Goal: Task Accomplishment & Management: Complete application form

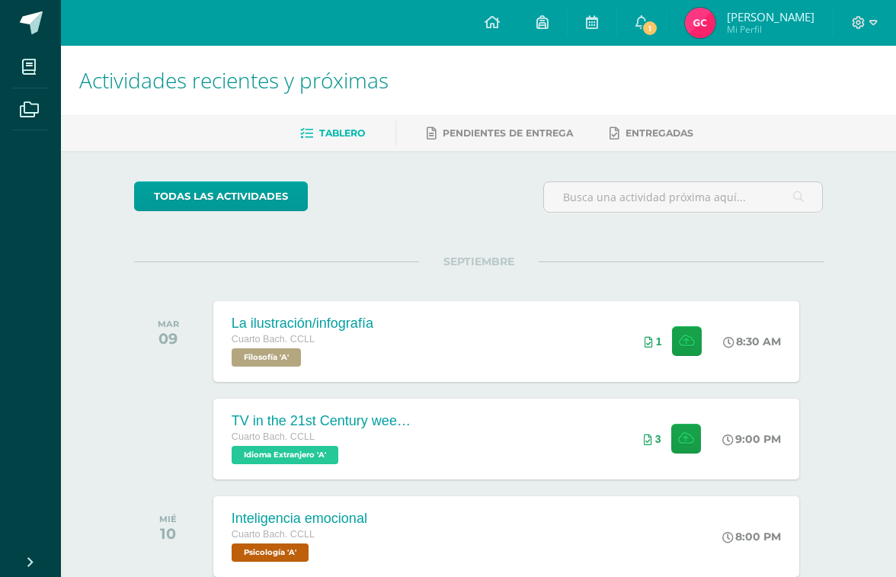
click at [661, 21] on link "1" at bounding box center [641, 23] width 49 height 46
click at [855, 337] on div "Actividades recientes y próximas Tablero Pendientes de entrega Entregadas todas…" at bounding box center [478, 505] width 835 height 919
click at [858, 14] on div at bounding box center [864, 23] width 62 height 46
click at [858, 25] on icon at bounding box center [858, 22] width 13 height 13
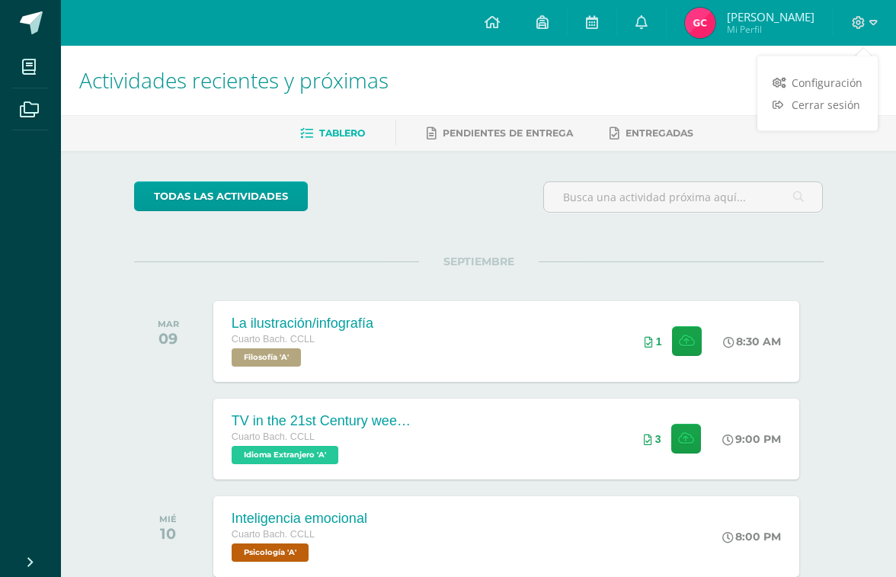
click at [842, 108] on span "Cerrar sesión" at bounding box center [825, 104] width 69 height 14
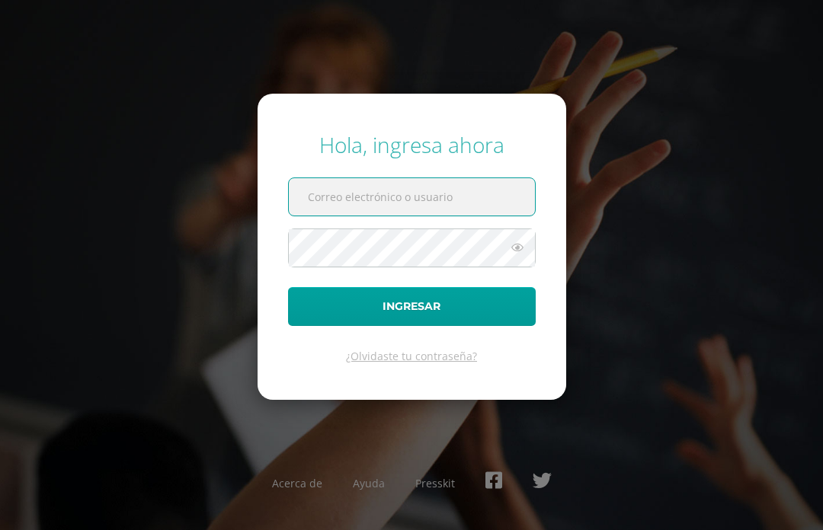
type input "cantillo.ee@continentalamericano.edu.gt"
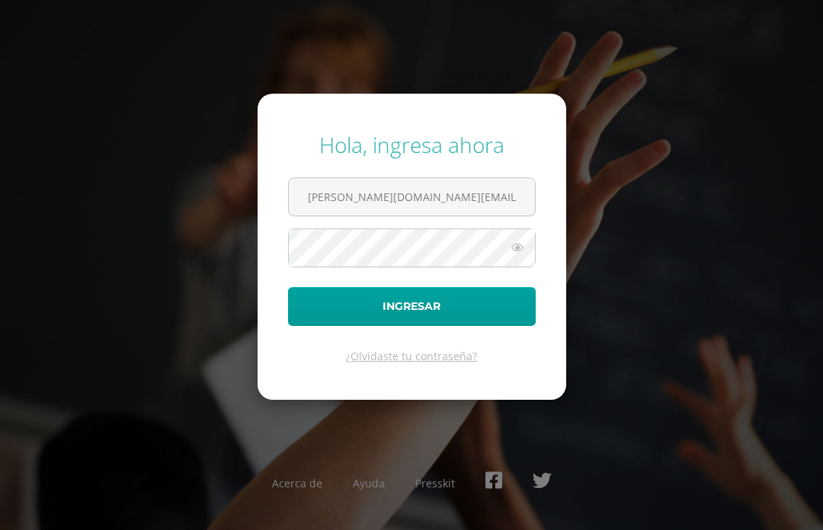
click at [478, 326] on button "Ingresar" at bounding box center [412, 306] width 248 height 39
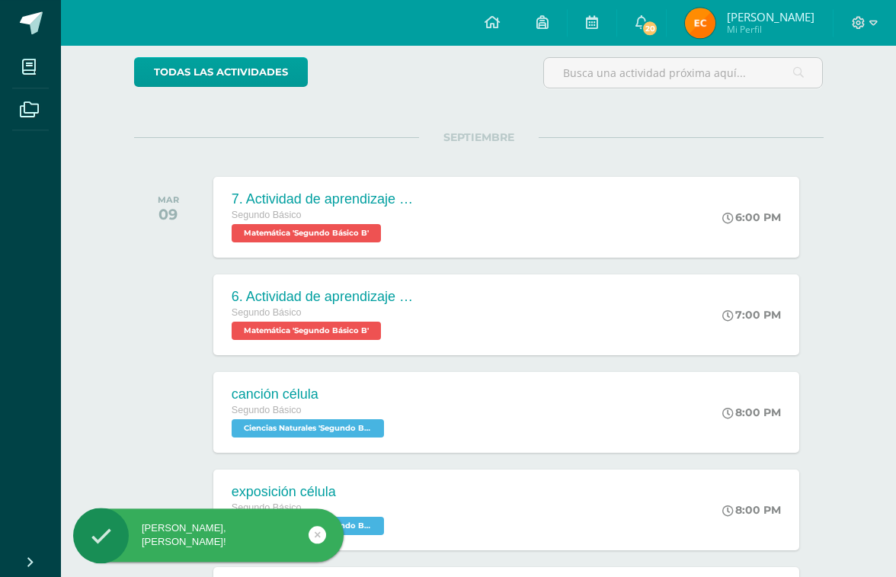
scroll to position [124, 0]
click at [745, 228] on div "6:00 PM" at bounding box center [759, 217] width 80 height 81
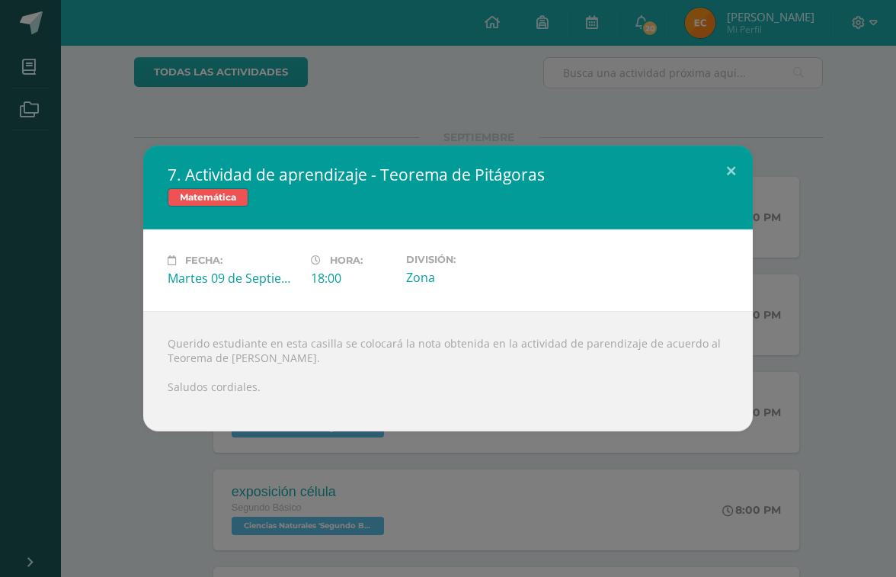
click at [729, 197] on button at bounding box center [730, 171] width 43 height 52
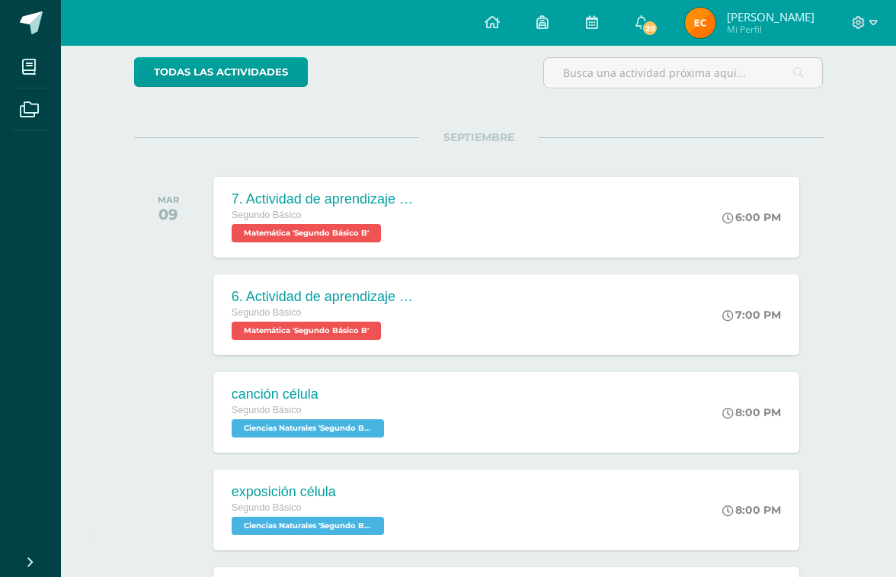
click at [746, 219] on div "6:00 PM" at bounding box center [751, 217] width 59 height 14
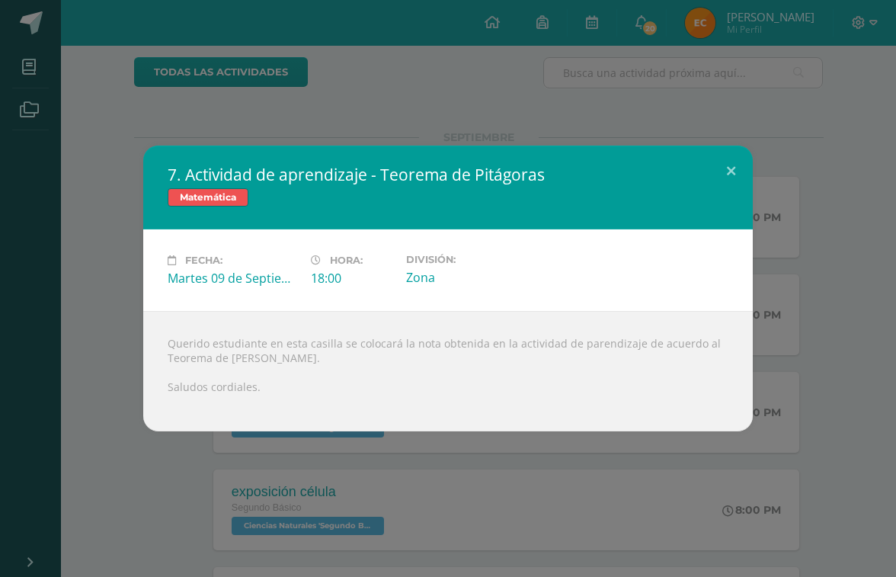
click at [741, 197] on button at bounding box center [730, 171] width 43 height 52
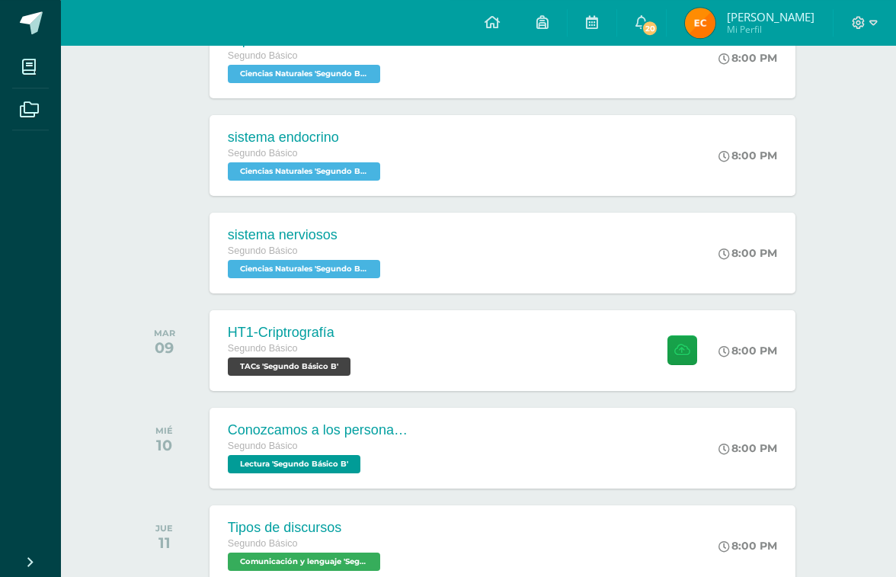
scroll to position [576, 5]
click at [607, 369] on div "HT1-Criptrografía Segundo Básico TACs 'Segundo Básico B' 8:00 PM HT1-Criptrogra…" at bounding box center [502, 350] width 586 height 81
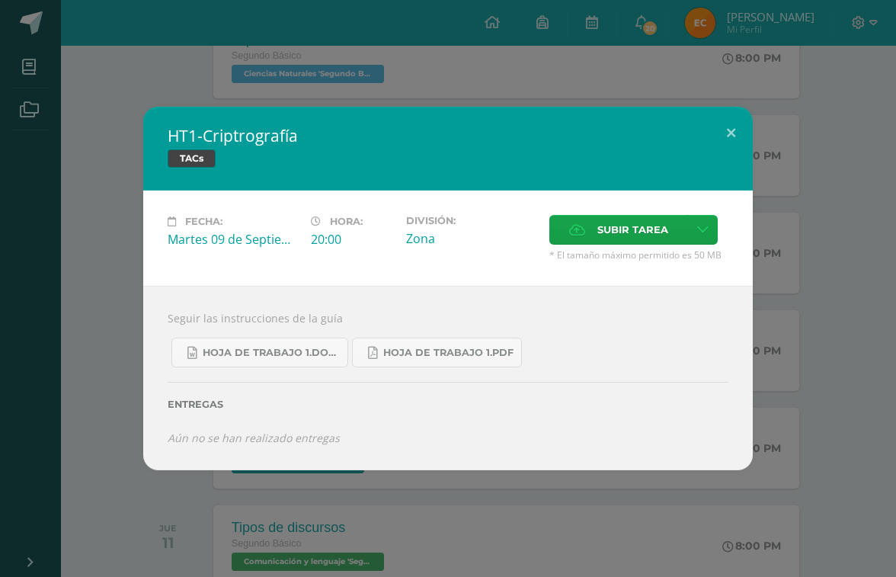
click at [740, 151] on button at bounding box center [730, 133] width 43 height 52
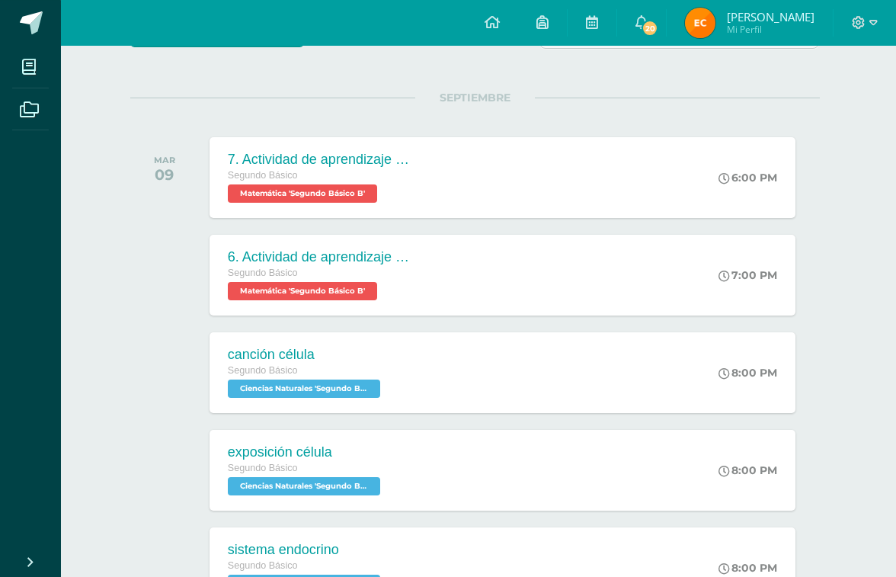
scroll to position [0, 4]
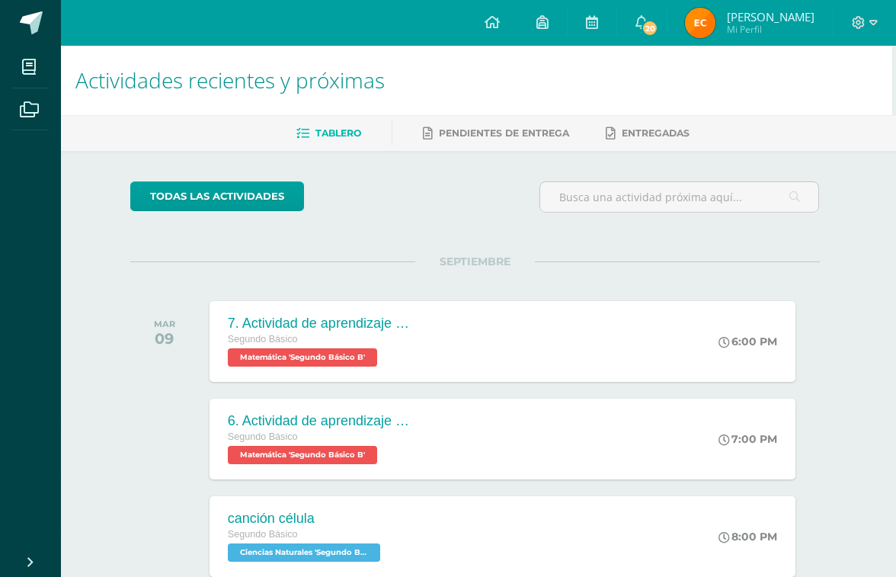
click at [644, 30] on span "20" at bounding box center [649, 28] width 17 height 17
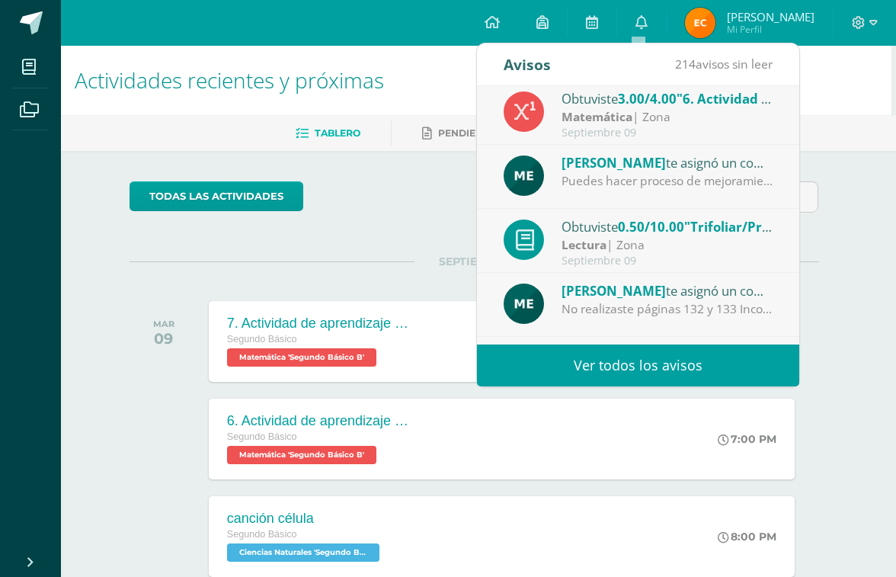
scroll to position [68, 0]
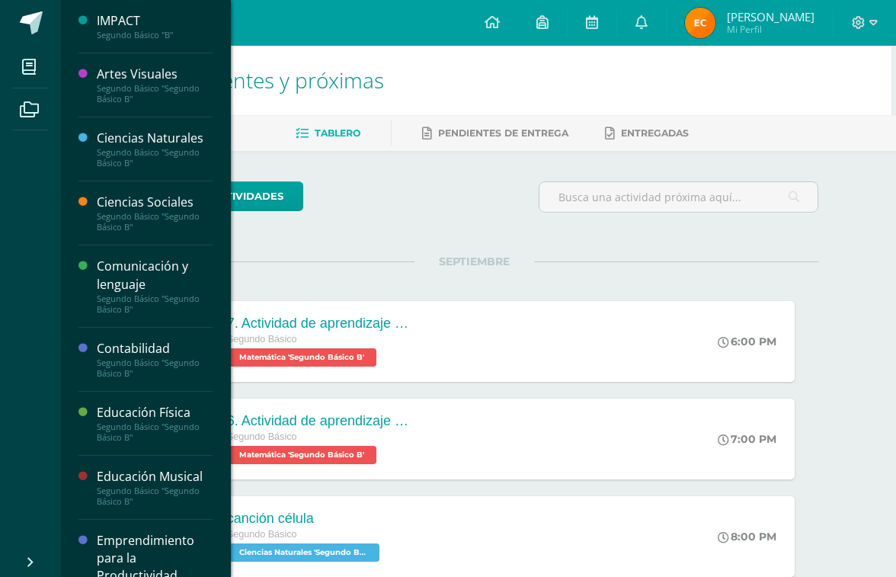
click at [30, 62] on icon at bounding box center [29, 66] width 14 height 15
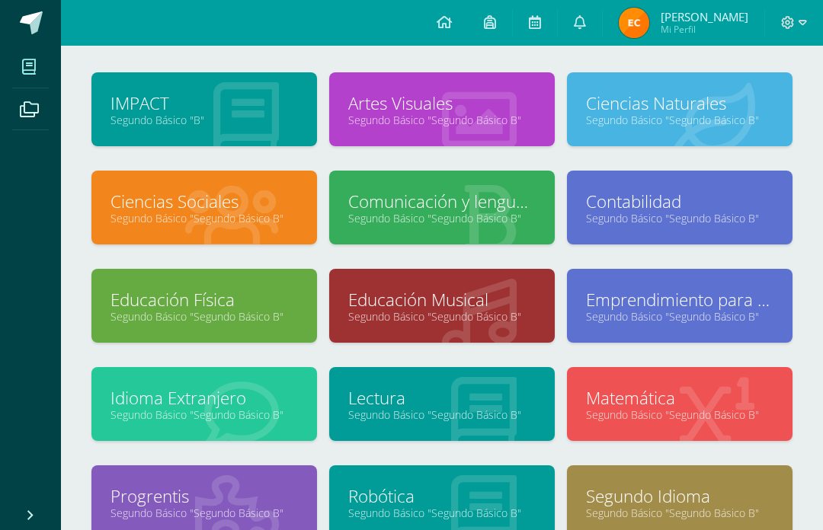
scroll to position [69, 0]
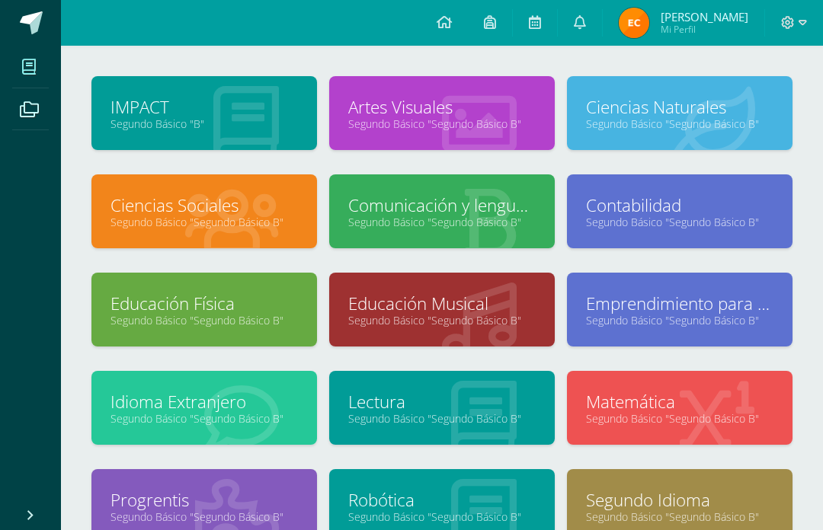
click at [365, 313] on link "Educación Musical" at bounding box center [441, 304] width 187 height 24
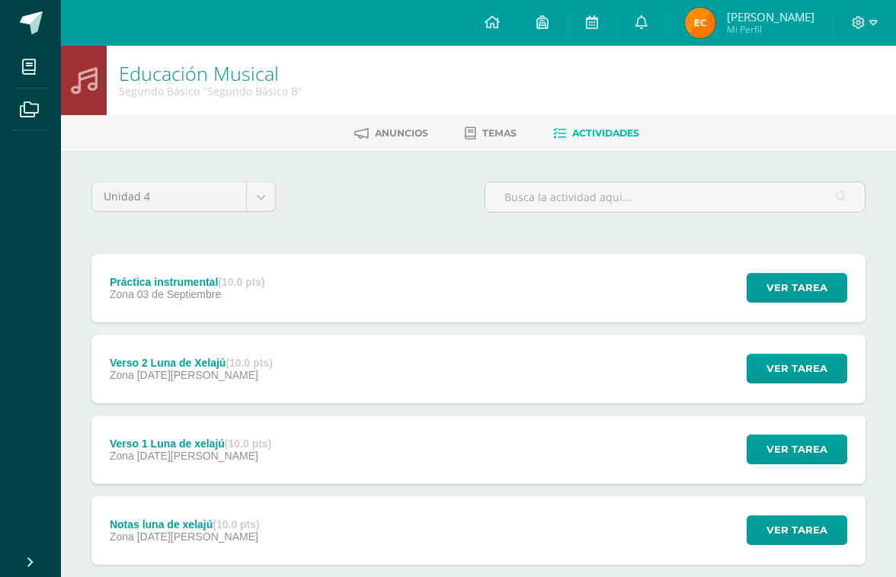
click at [131, 292] on span "Zona" at bounding box center [122, 294] width 24 height 12
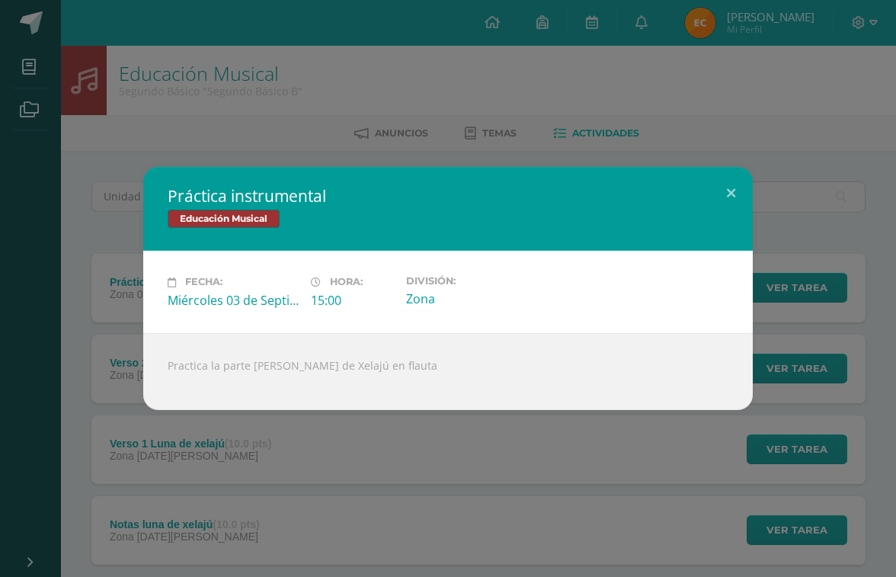
click at [724, 206] on button at bounding box center [730, 193] width 43 height 52
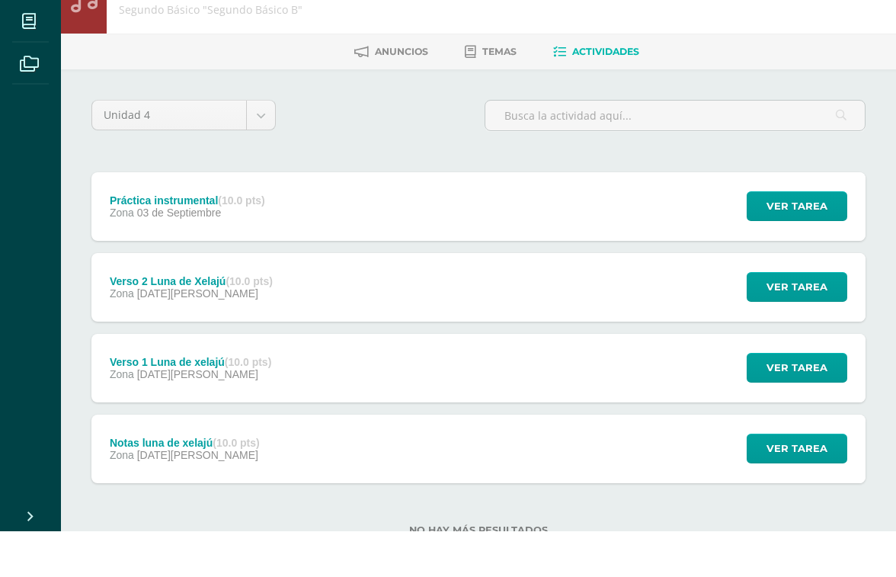
scroll to position [36, 0]
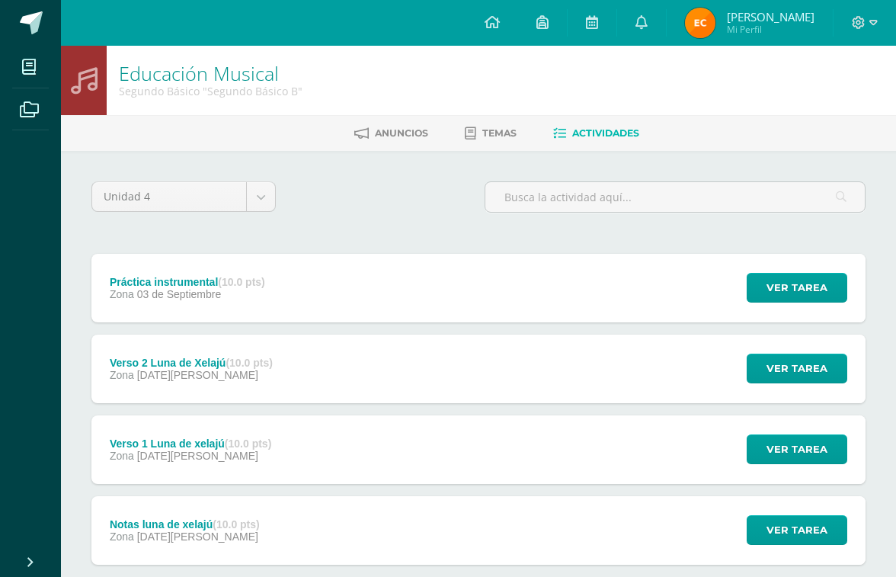
click at [30, 24] on span at bounding box center [31, 22] width 23 height 23
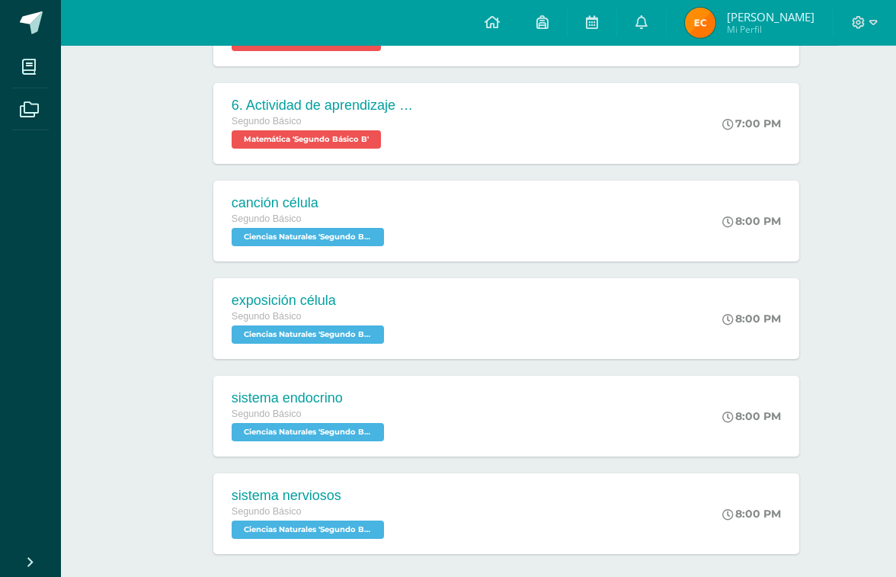
scroll to position [334, 0]
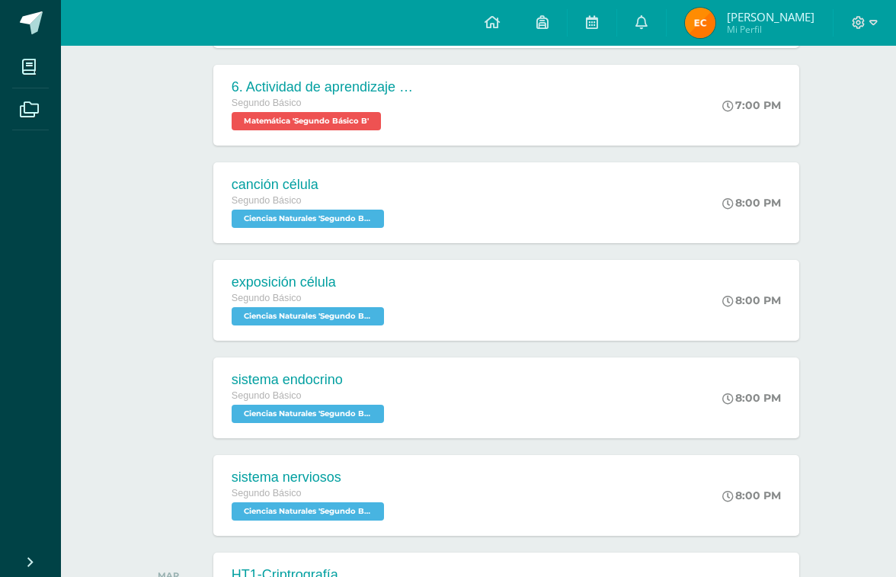
click at [691, 395] on div "sistema endocrino Segundo Básico Ciencias Naturales 'Segundo Básico B' 8:00 PM …" at bounding box center [506, 397] width 586 height 81
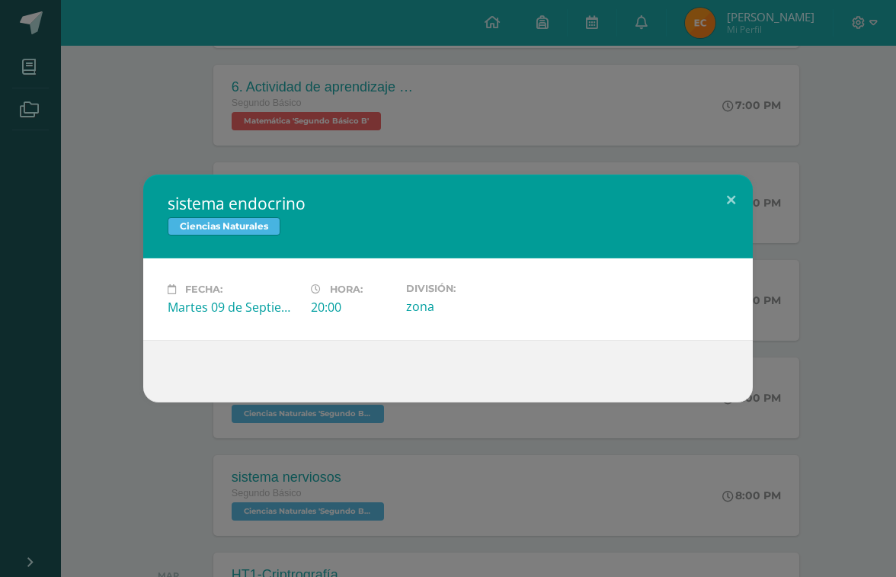
click at [731, 226] on button at bounding box center [730, 200] width 43 height 52
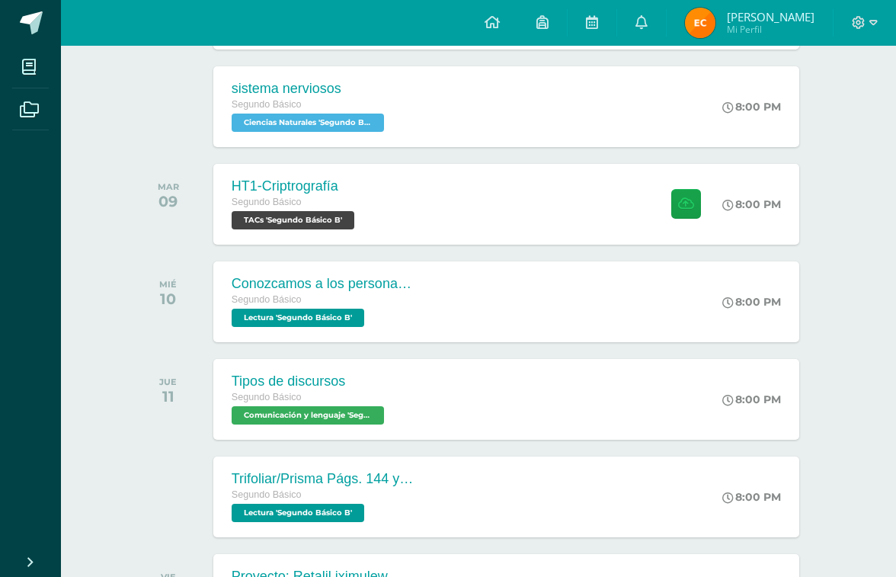
scroll to position [724, 0]
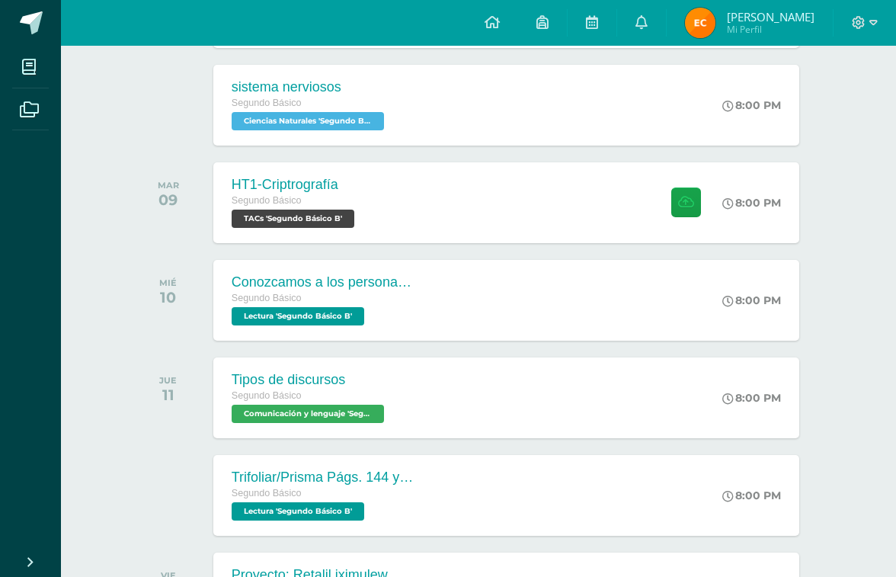
click at [623, 212] on div "HT1-Criptrografía Segundo Básico TACs 'Segundo Básico B' 8:00 PM HT1-Criptrogra…" at bounding box center [506, 202] width 586 height 81
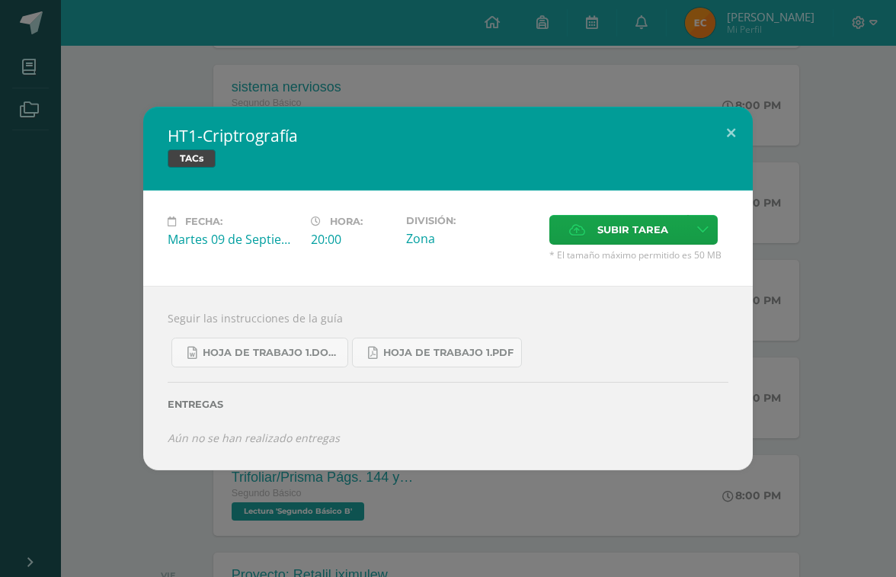
click at [403, 367] on link "Hoja de Trabajo 1.pdf" at bounding box center [437, 352] width 170 height 30
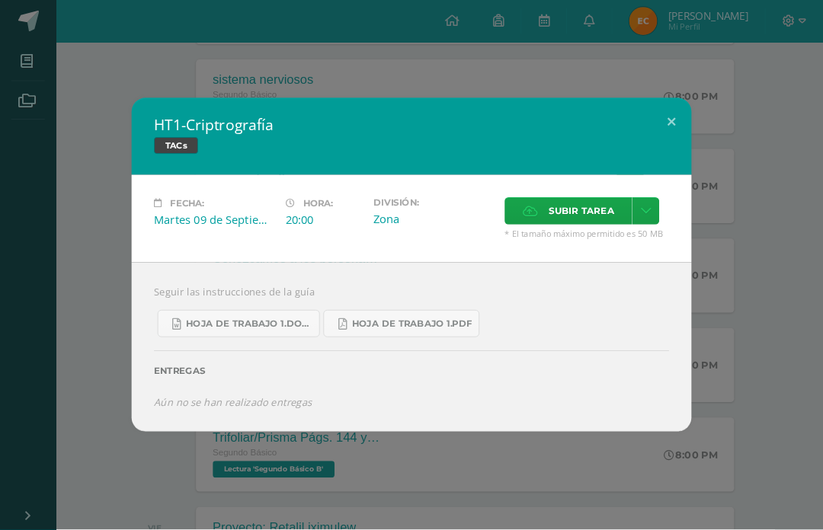
scroll to position [775, 0]
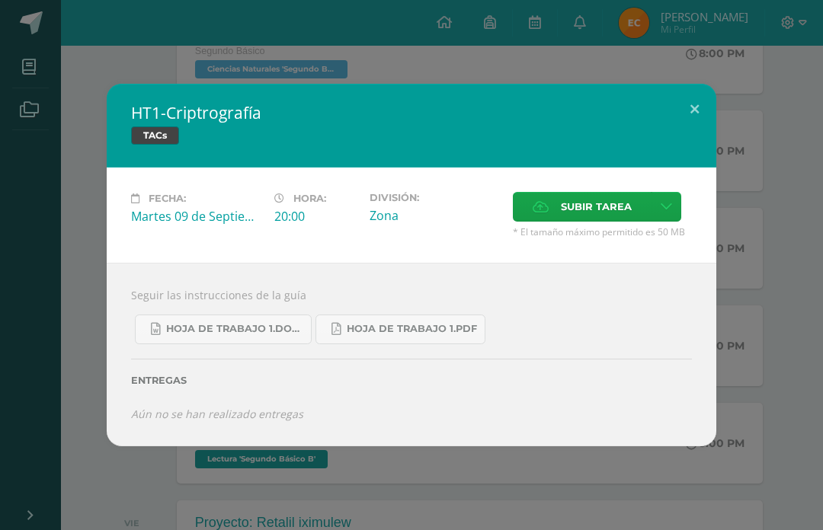
click at [235, 325] on span "Hoja de Trabajo 1.docx" at bounding box center [234, 329] width 137 height 12
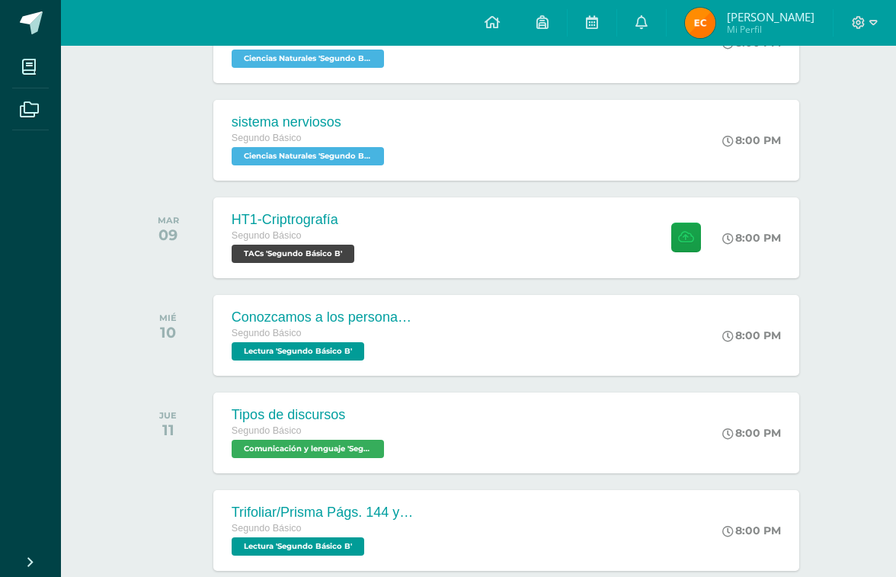
scroll to position [675, 0]
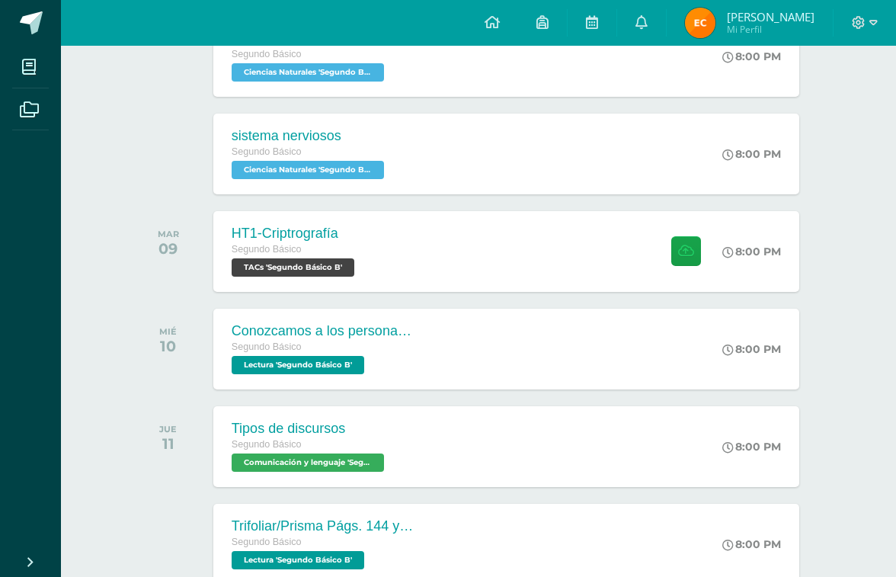
click at [563, 254] on div "HT1-Criptrografía Segundo Básico TACs 'Segundo Básico B' 8:00 PM HT1-Criptrogra…" at bounding box center [506, 251] width 586 height 81
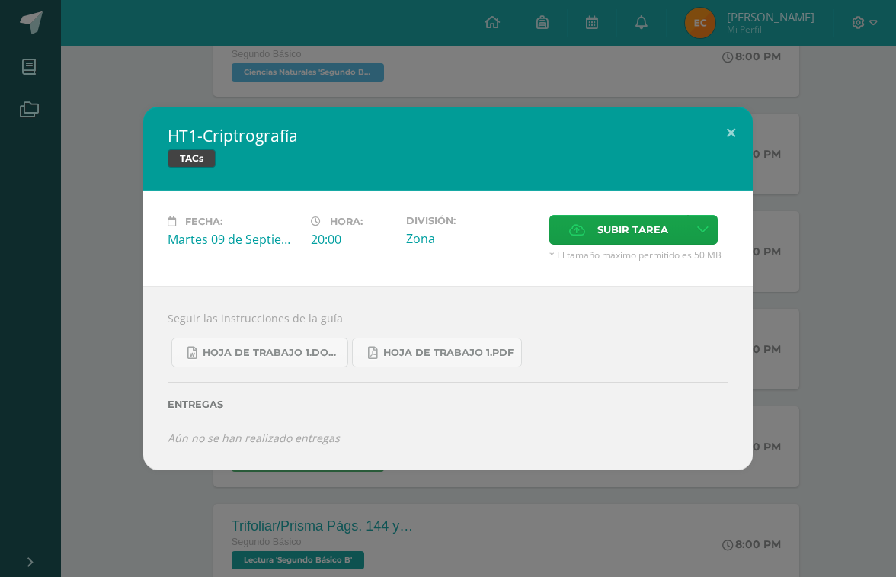
click at [637, 244] on span "Subir tarea" at bounding box center [632, 230] width 71 height 28
click at [0, 0] on input "Subir tarea" at bounding box center [0, 0] width 0 height 0
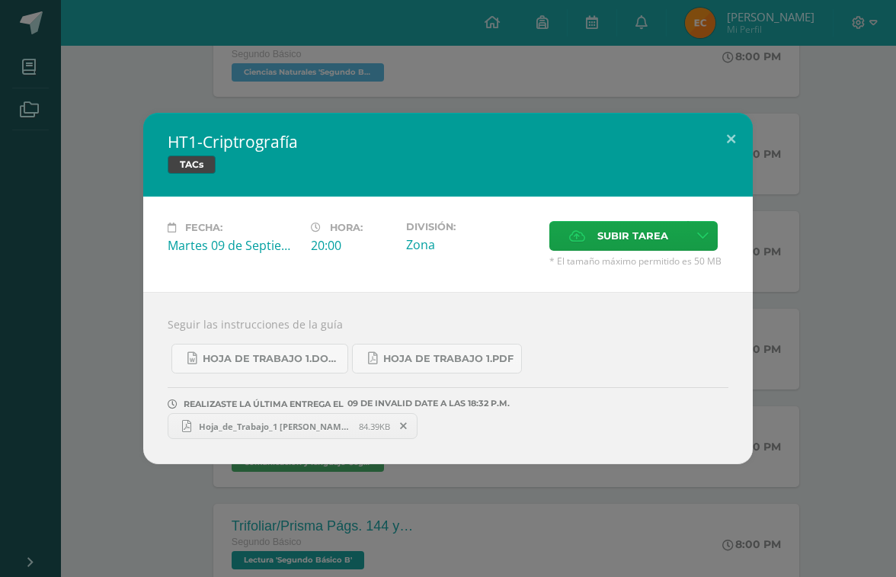
click at [740, 149] on button at bounding box center [730, 139] width 43 height 52
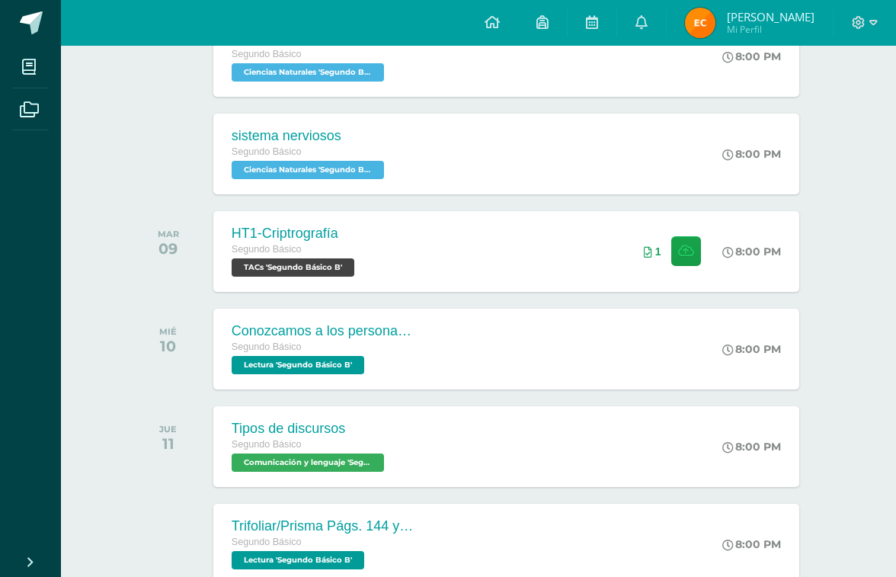
click at [595, 251] on div "HT1-Criptrografía Segundo Básico TACs 'Segundo Básico B' 8:00 PM 1 HT1-Criptrog…" at bounding box center [506, 251] width 586 height 81
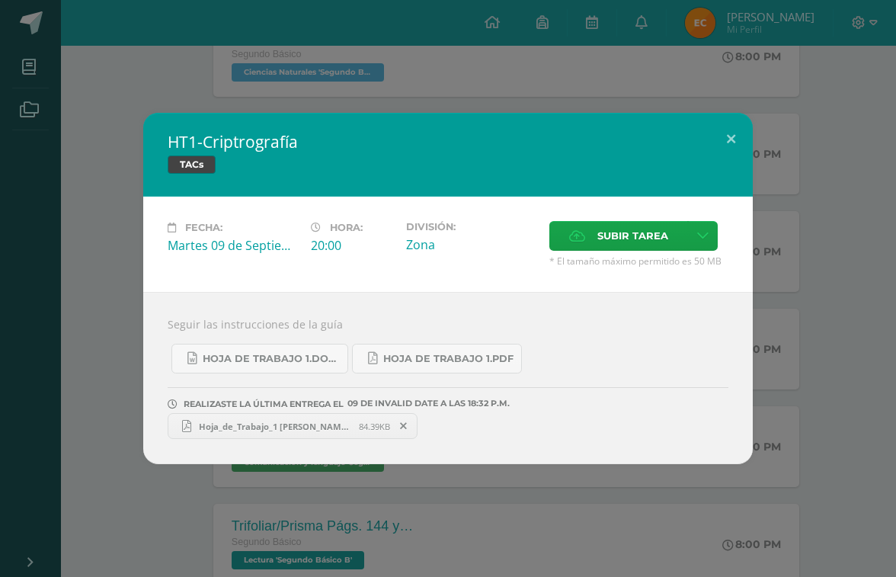
click at [296, 432] on span "Hoja_de_Trabajo_1 [PERSON_NAME] .pdf" at bounding box center [275, 425] width 168 height 11
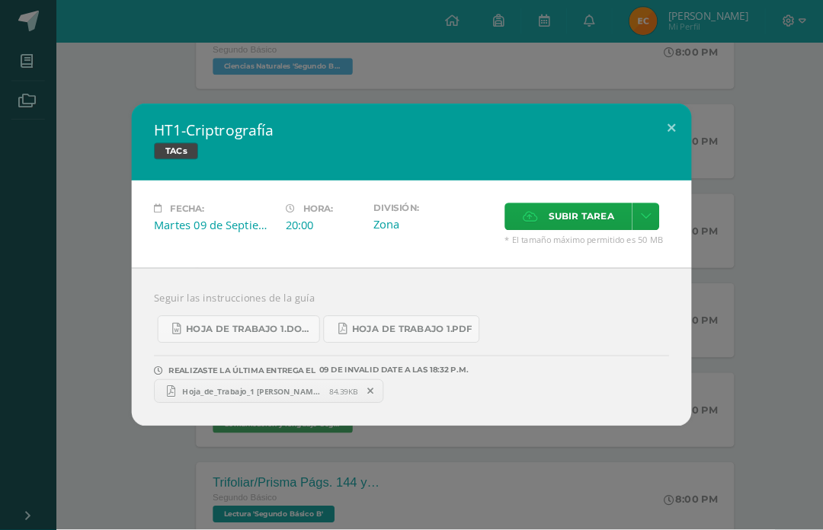
scroll to position [727, 0]
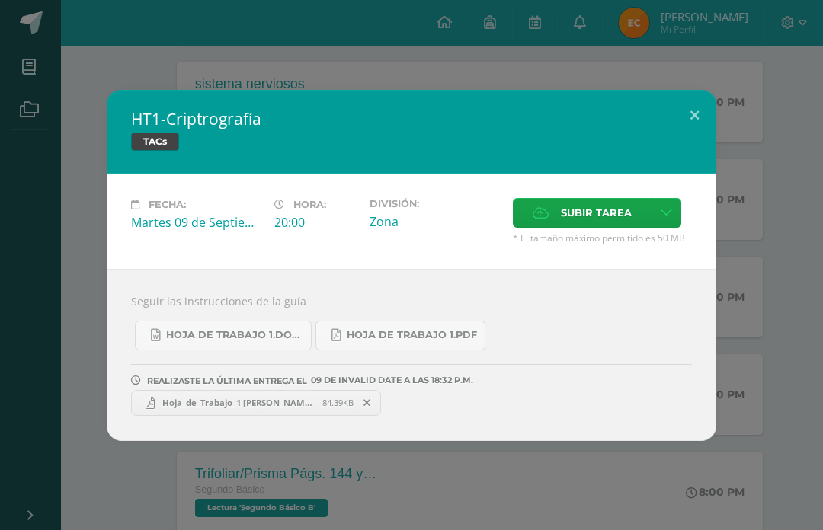
click at [690, 117] on button at bounding box center [694, 116] width 43 height 52
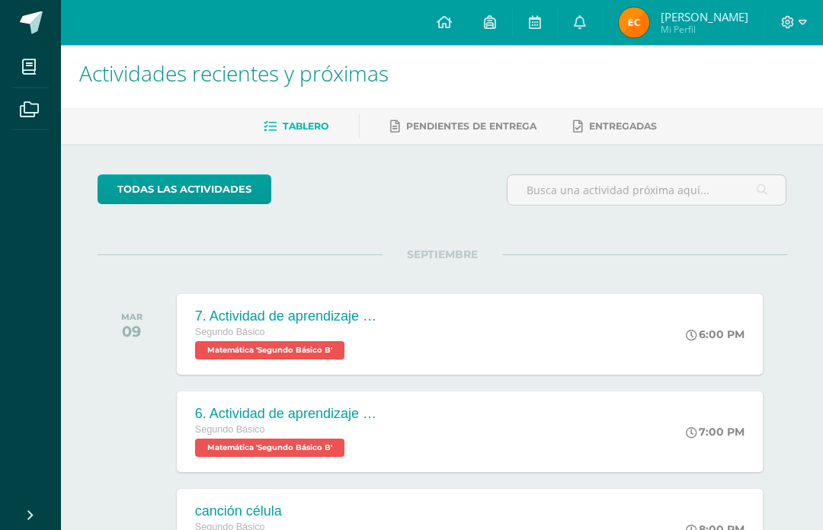
scroll to position [0, 0]
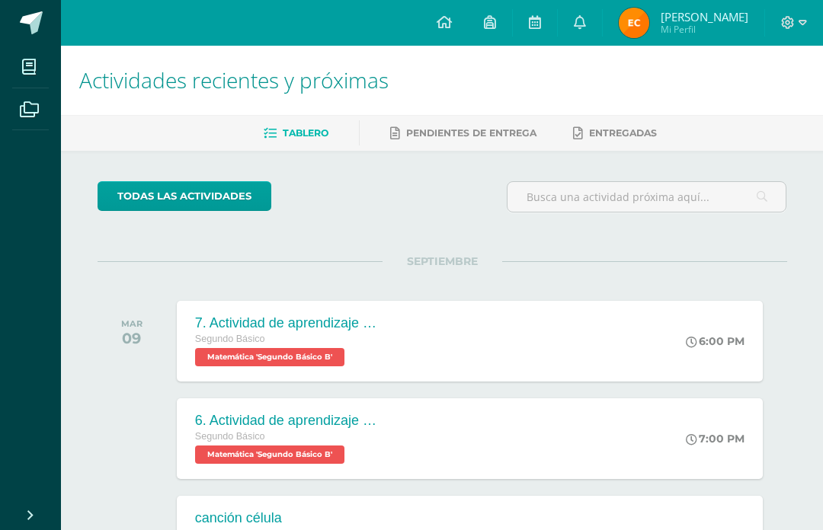
click at [734, 15] on span "[PERSON_NAME]" at bounding box center [704, 16] width 88 height 15
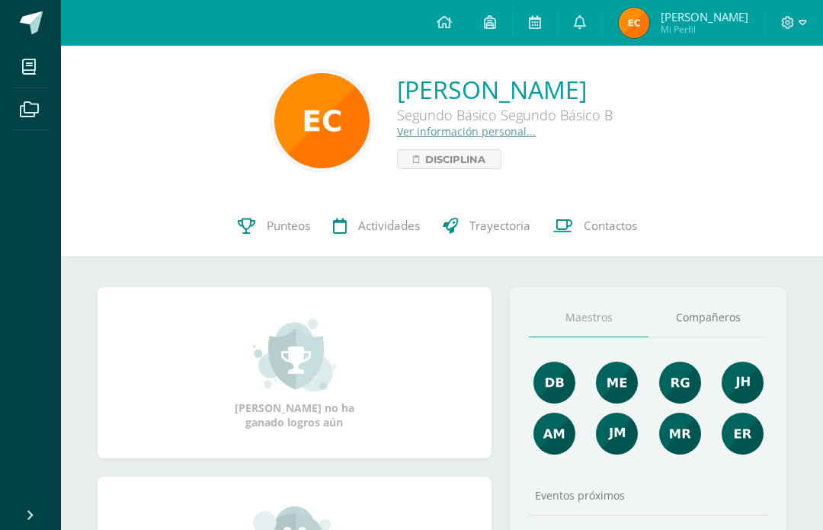
click at [279, 223] on span "Punteos" at bounding box center [288, 226] width 43 height 16
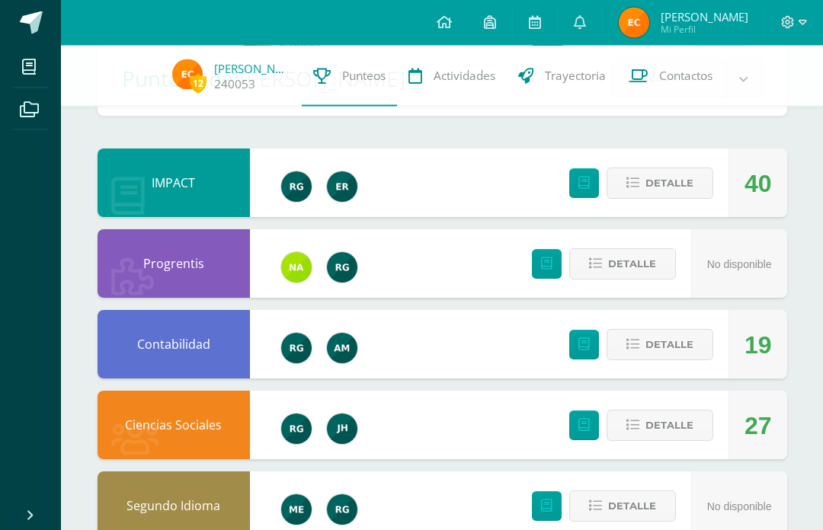
scroll to position [182, 0]
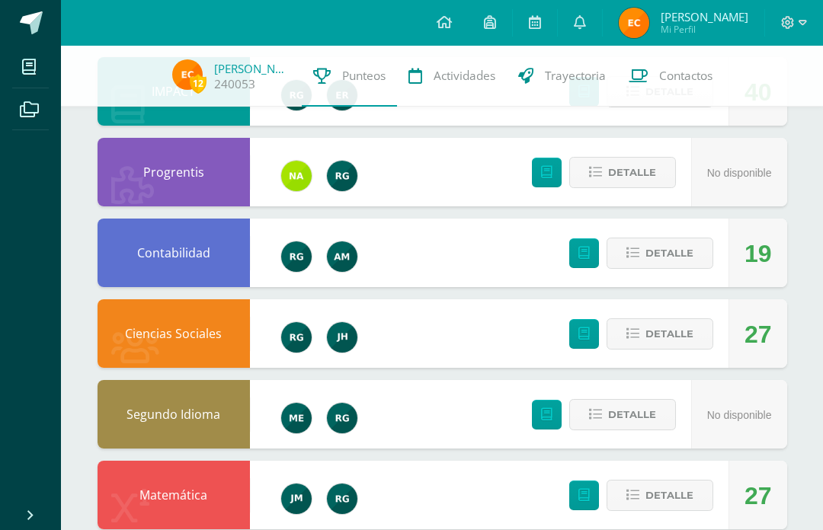
click at [689, 267] on span "Detalle" at bounding box center [669, 253] width 48 height 28
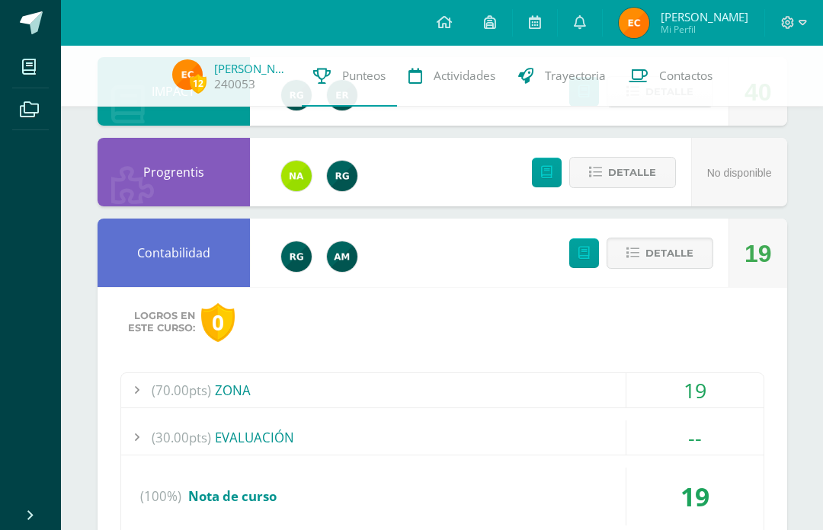
click at [449, 407] on div "(70.00pts) ZONA" at bounding box center [442, 390] width 642 height 34
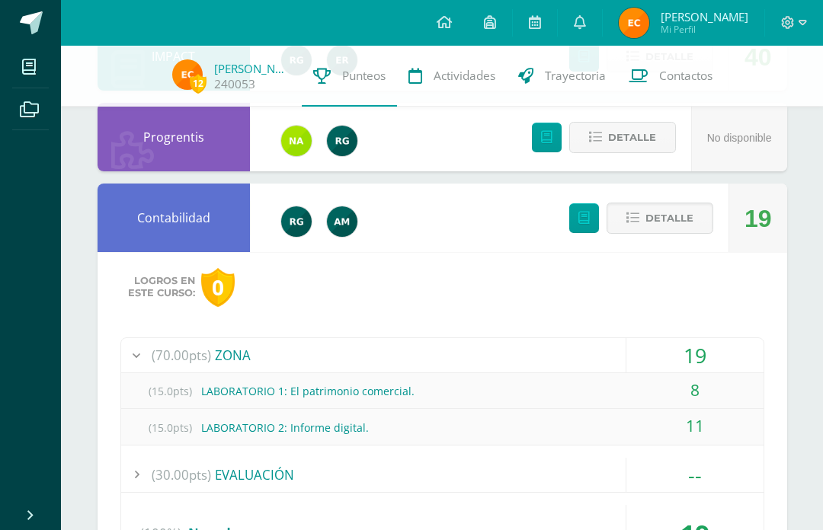
scroll to position [299, 0]
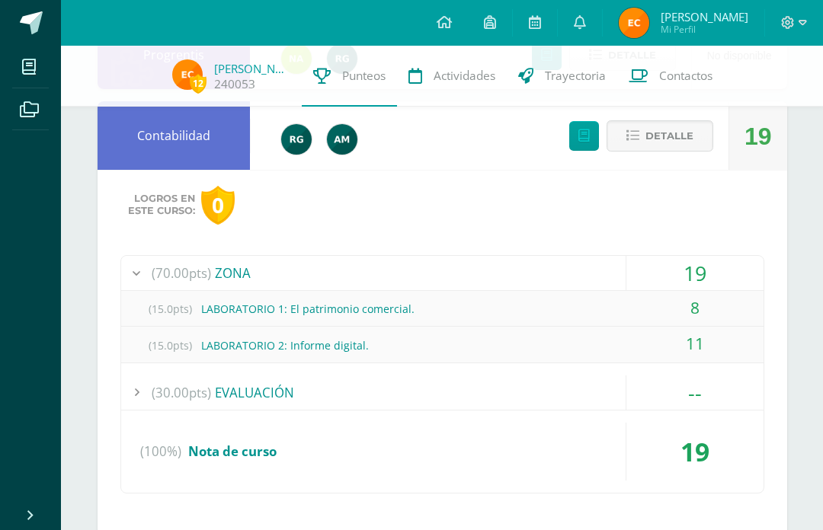
click at [356, 321] on div "(15.0pts) LABORATORIO 1: El patrimonio comercial." at bounding box center [442, 309] width 642 height 34
click at [360, 283] on div "(70.00pts) ZONA" at bounding box center [442, 273] width 642 height 34
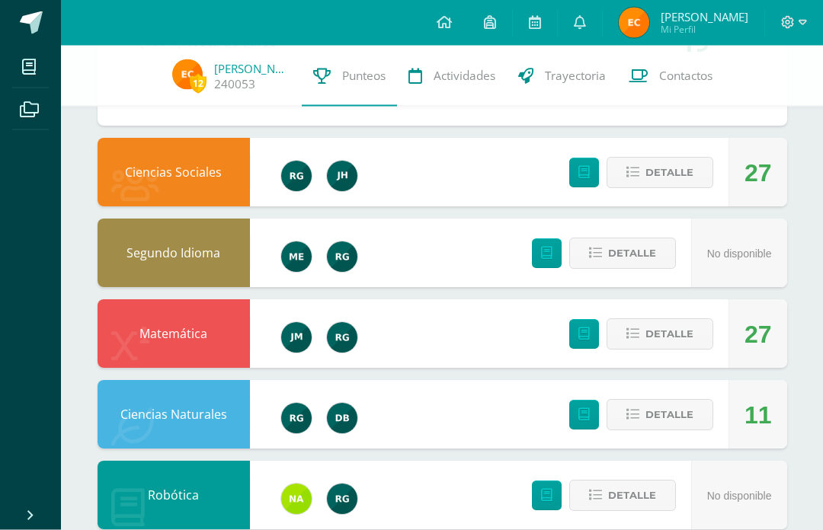
scroll to position [638, 0]
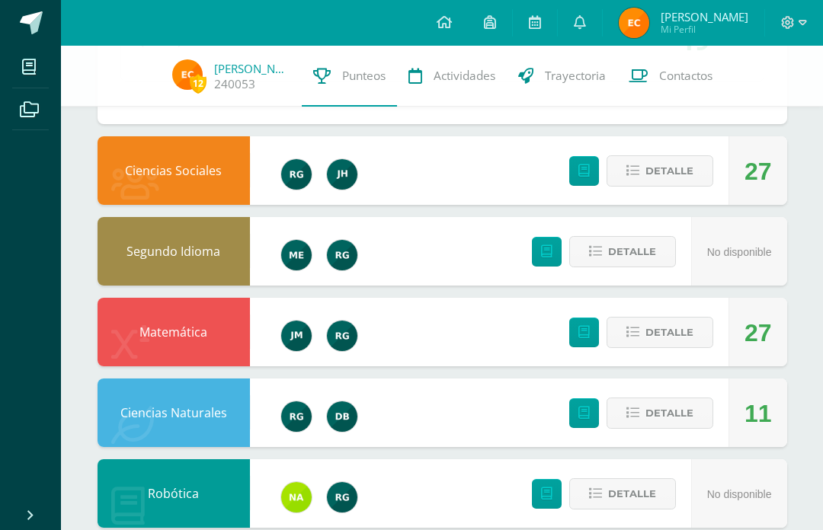
click at [696, 187] on button "Detalle" at bounding box center [659, 170] width 107 height 31
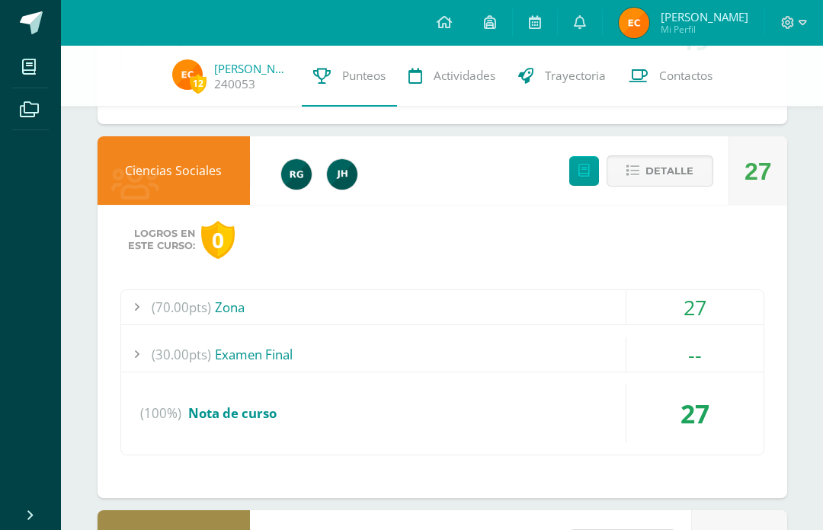
click at [622, 324] on div "(70.00pts) Zona" at bounding box center [442, 307] width 642 height 34
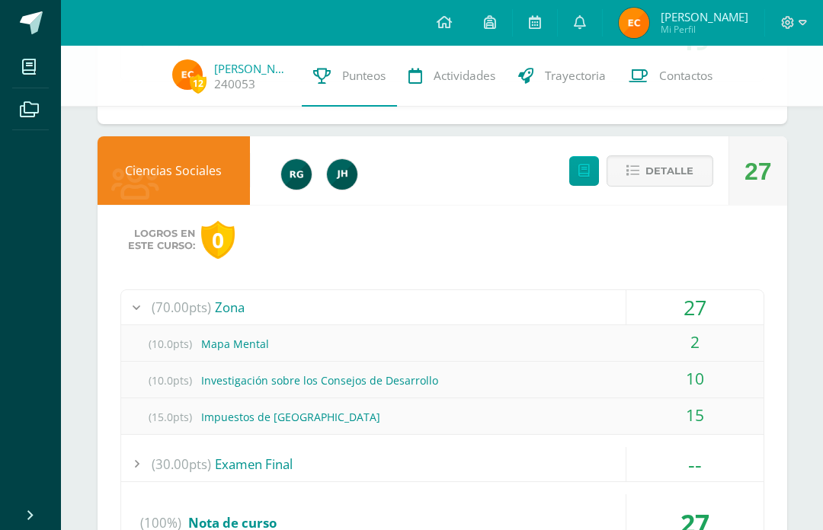
click at [668, 184] on span "Detalle" at bounding box center [669, 171] width 48 height 28
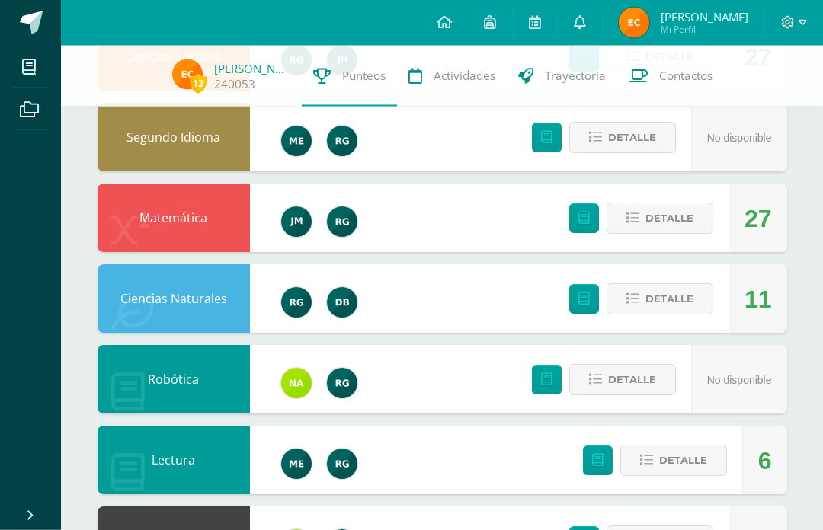
scroll to position [753, 0]
click at [669, 232] on span "Detalle" at bounding box center [669, 218] width 48 height 28
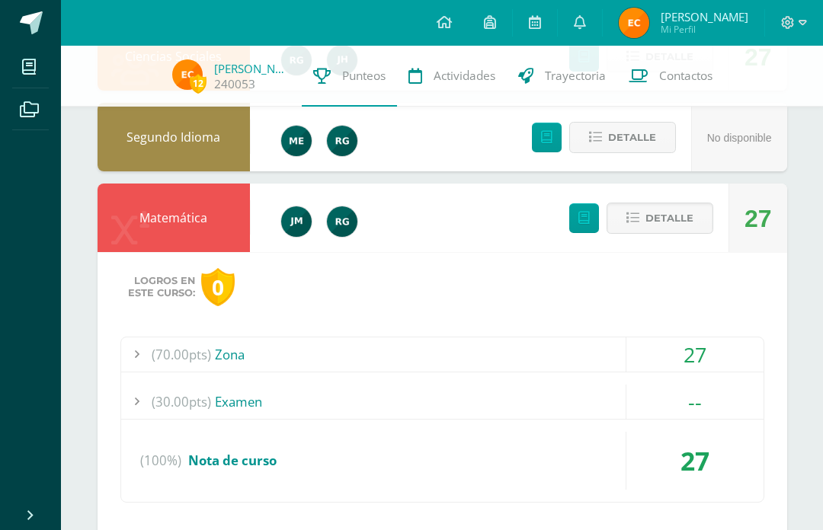
click at [468, 372] on div "(70.00pts) Zona" at bounding box center [442, 354] width 642 height 34
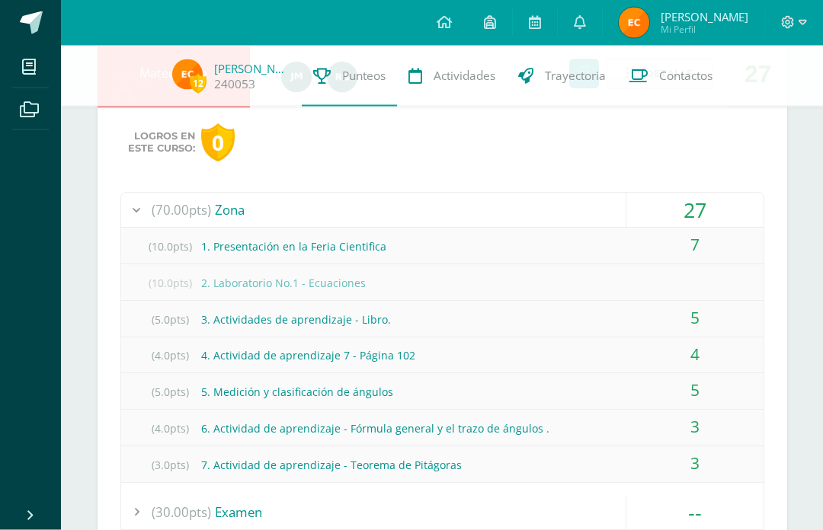
scroll to position [898, 0]
click at [251, 226] on div "(70.00pts) Zona" at bounding box center [442, 209] width 642 height 34
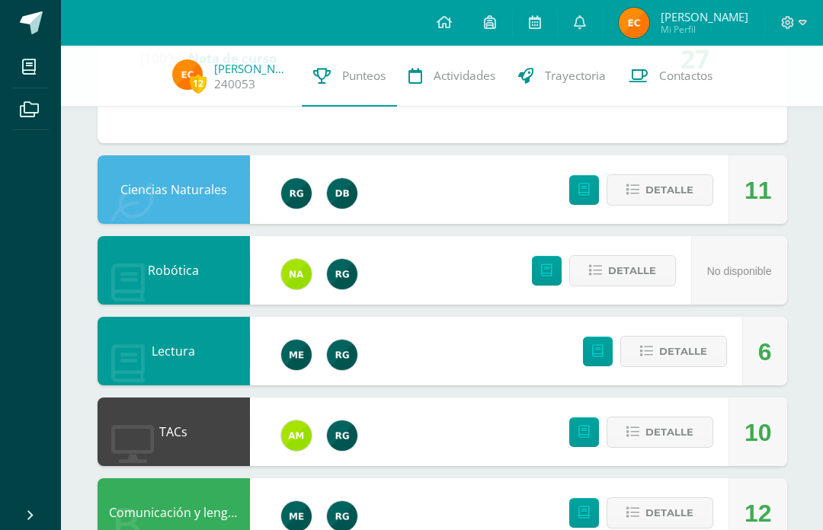
scroll to position [1154, 0]
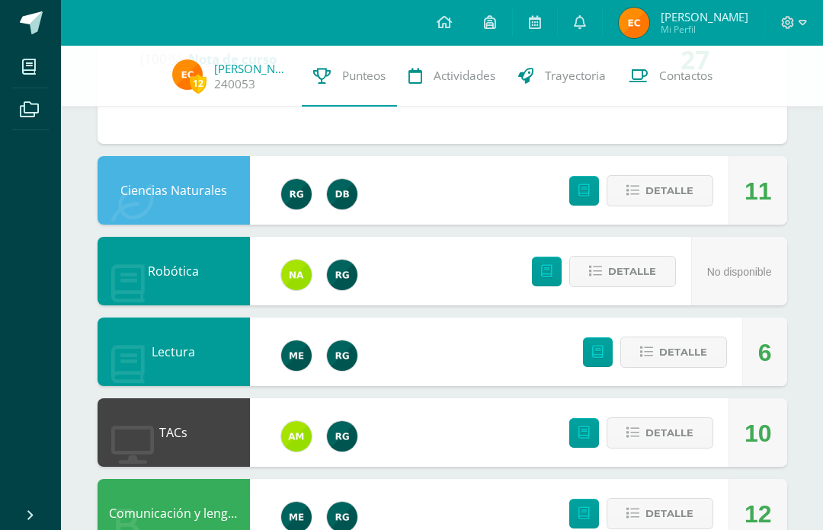
click at [693, 205] on span "Detalle" at bounding box center [669, 191] width 48 height 28
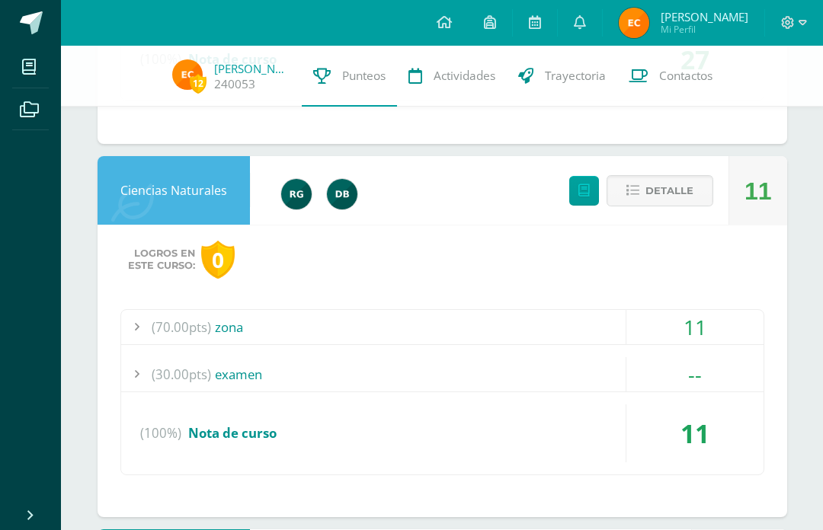
click at [605, 337] on div "(70.00pts) zona" at bounding box center [442, 327] width 642 height 34
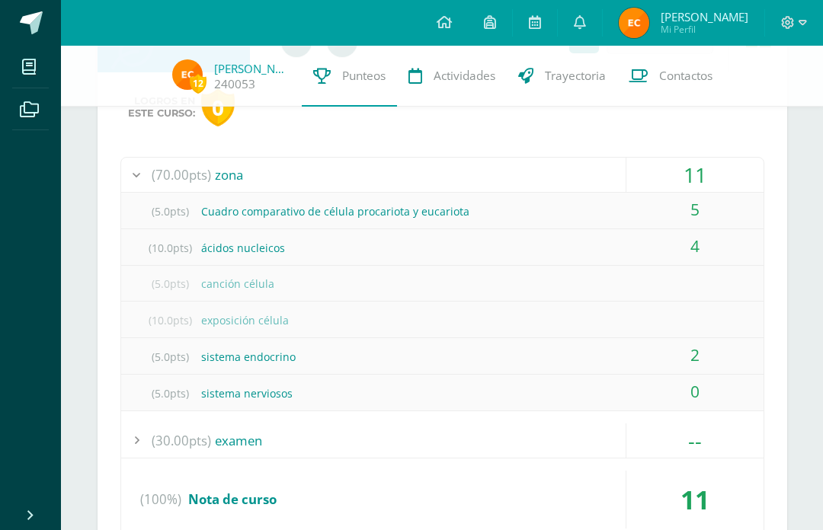
scroll to position [1305, 0]
click at [464, 222] on div "(5.0pts) Cuadro comparativo de célula procariota y eucariota" at bounding box center [442, 212] width 642 height 34
click at [498, 223] on div "(5.0pts) Cuadro comparativo de célula procariota y eucariota" at bounding box center [442, 212] width 642 height 34
click at [244, 193] on div "(70.00pts) zona" at bounding box center [442, 175] width 642 height 34
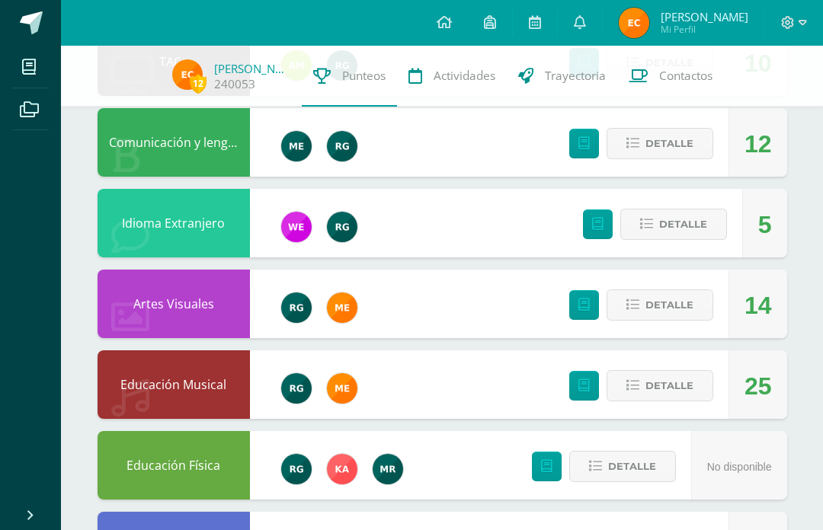
scroll to position [1818, 0]
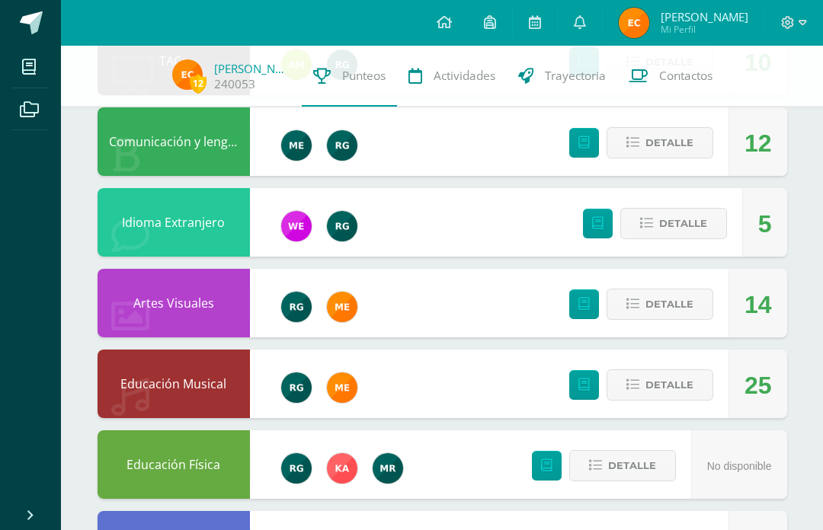
click at [687, 145] on div "Detalle" at bounding box center [637, 141] width 182 height 69
click at [686, 157] on span "Detalle" at bounding box center [669, 143] width 48 height 28
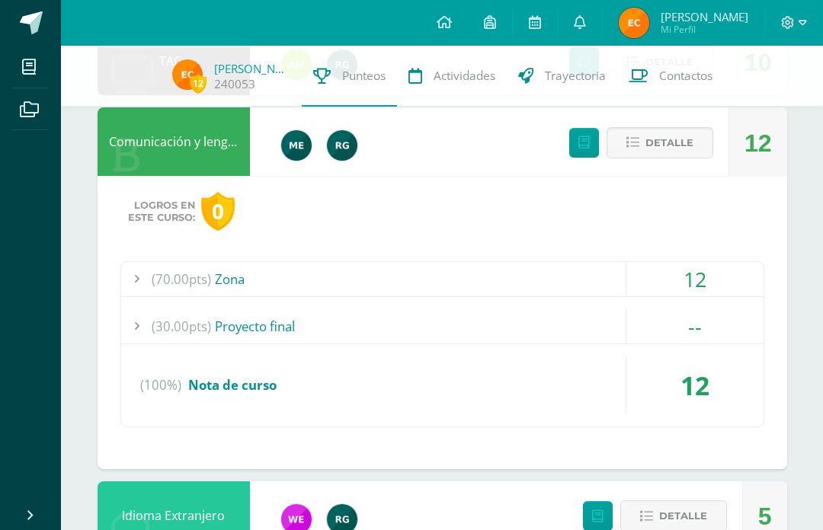
click at [608, 296] on div "(70.00pts) Zona" at bounding box center [442, 279] width 642 height 34
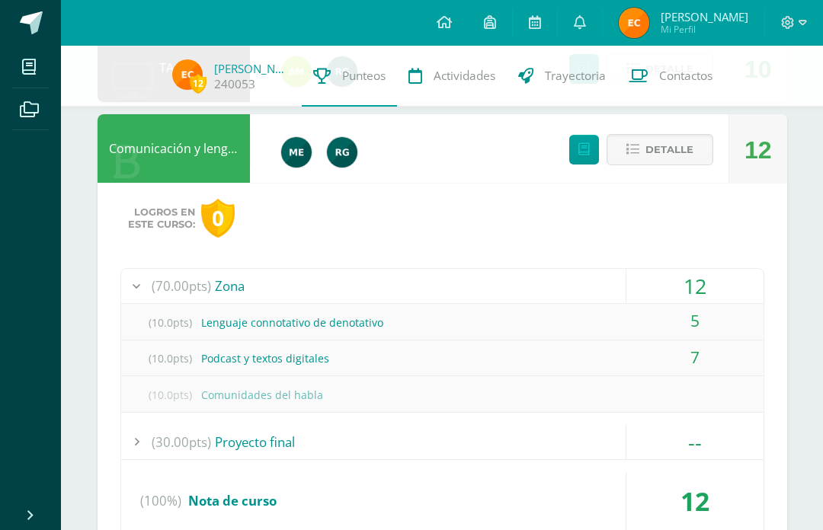
scroll to position [1810, 0]
click at [264, 304] on div "(70.00pts) Zona" at bounding box center [442, 287] width 642 height 34
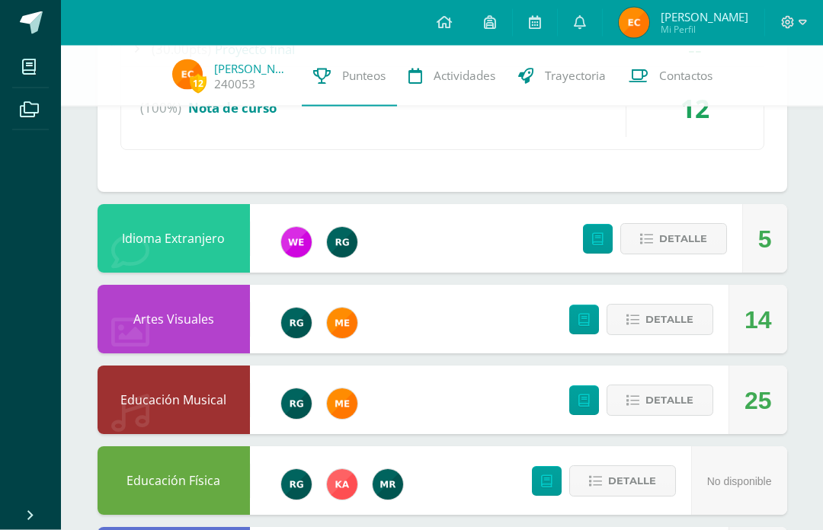
scroll to position [2095, 0]
click at [690, 247] on span "Detalle" at bounding box center [683, 239] width 48 height 28
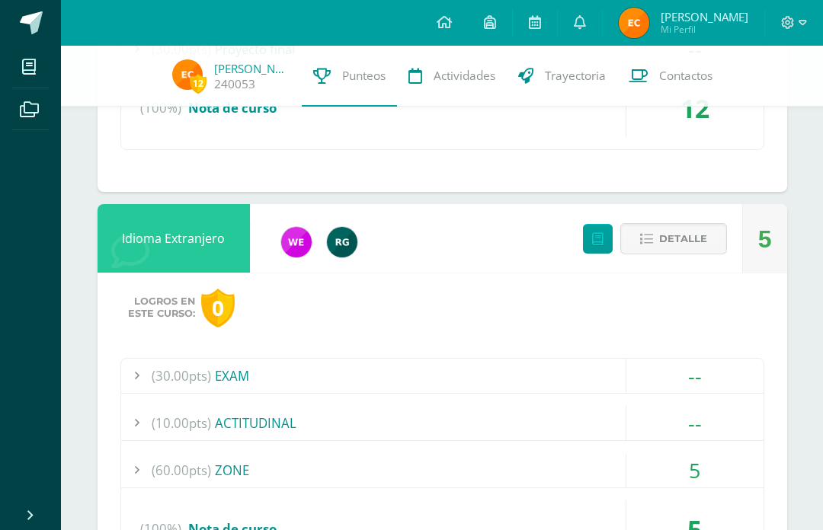
click at [462, 480] on div "(60.00pts) ZONE" at bounding box center [442, 470] width 642 height 34
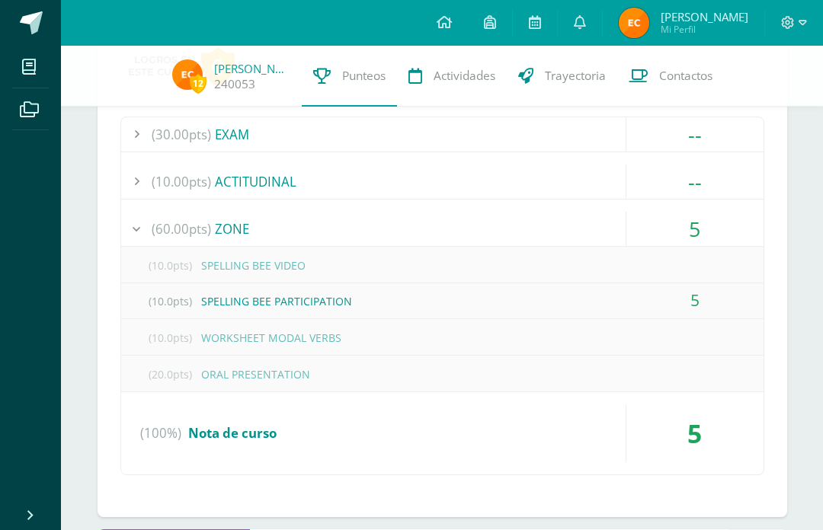
scroll to position [2336, 0]
click at [292, 240] on div "(60.00pts) ZONE" at bounding box center [442, 230] width 642 height 34
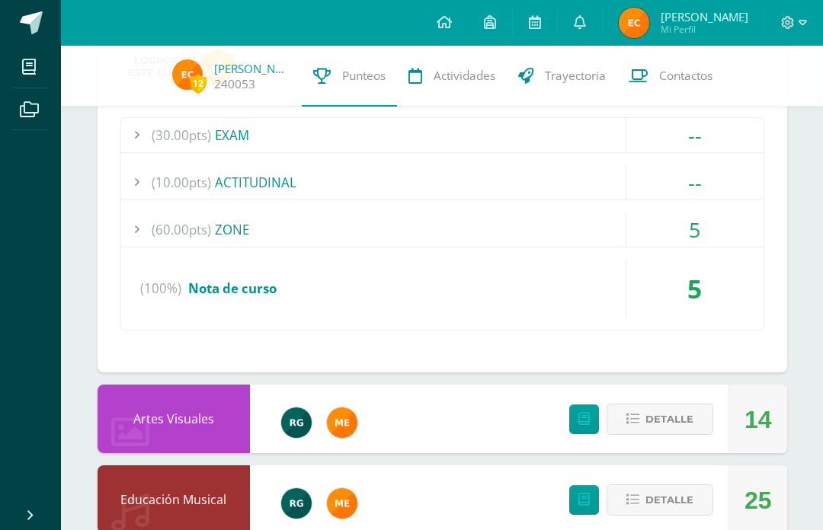
click at [761, 304] on div "5" at bounding box center [694, 289] width 137 height 58
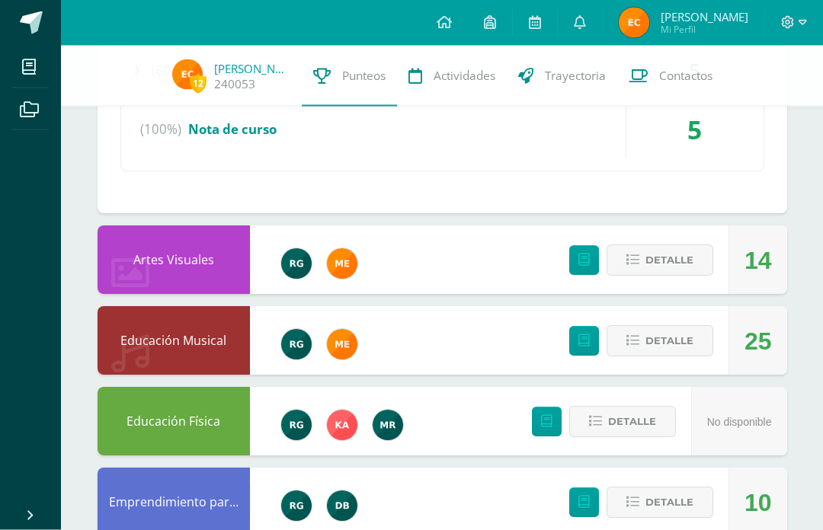
scroll to position [2499, 0]
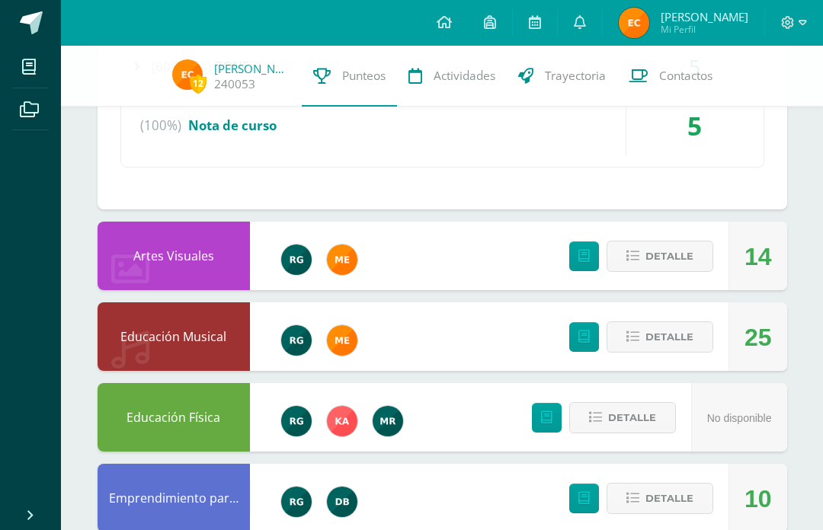
click at [686, 258] on div "Detalle" at bounding box center [637, 256] width 182 height 69
click at [690, 270] on span "Detalle" at bounding box center [669, 256] width 48 height 28
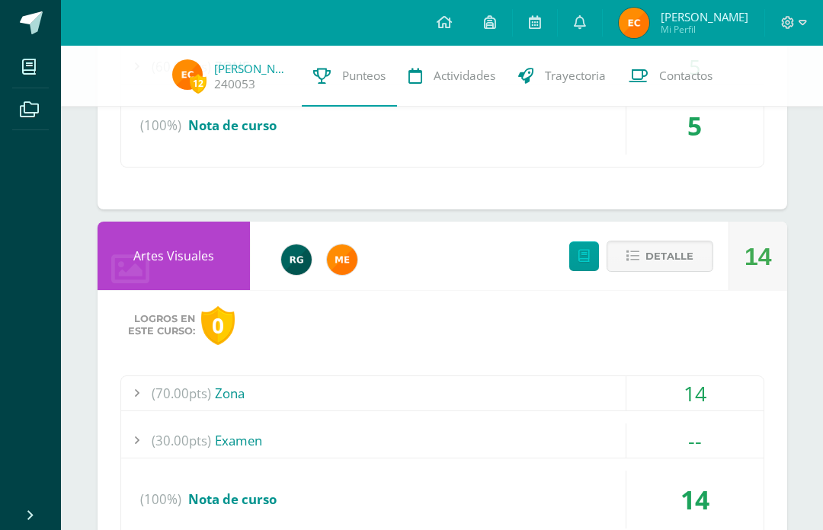
click at [641, 404] on div "14" at bounding box center [694, 393] width 137 height 34
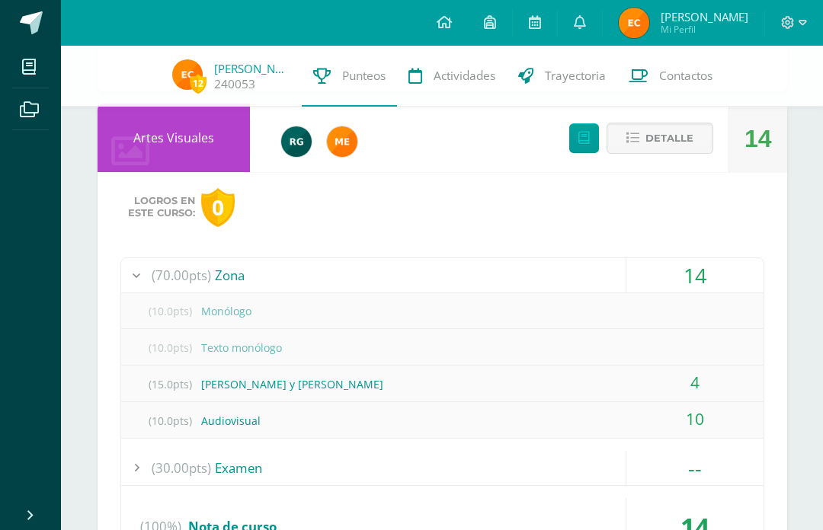
scroll to position [2619, 0]
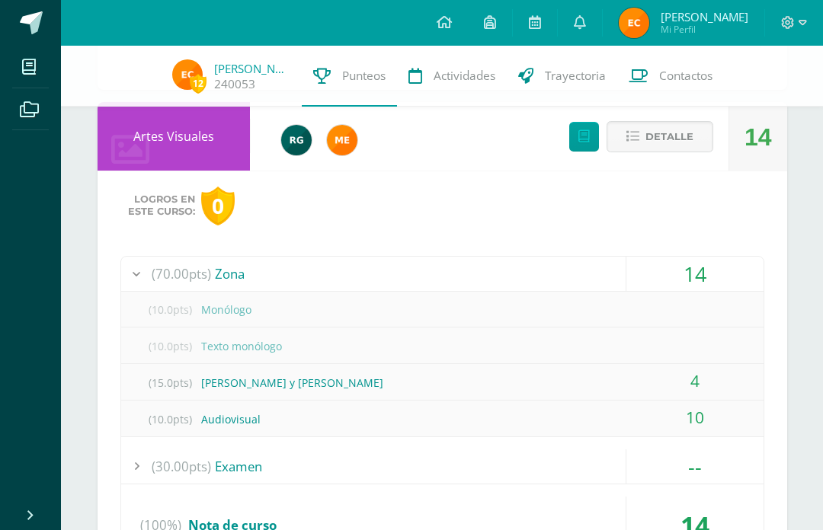
click at [243, 396] on div "(15.0pts) Romeo y Julieta" at bounding box center [442, 383] width 642 height 34
click at [681, 139] on div "Detalle" at bounding box center [637, 136] width 182 height 69
click at [682, 151] on span "Detalle" at bounding box center [669, 137] width 48 height 28
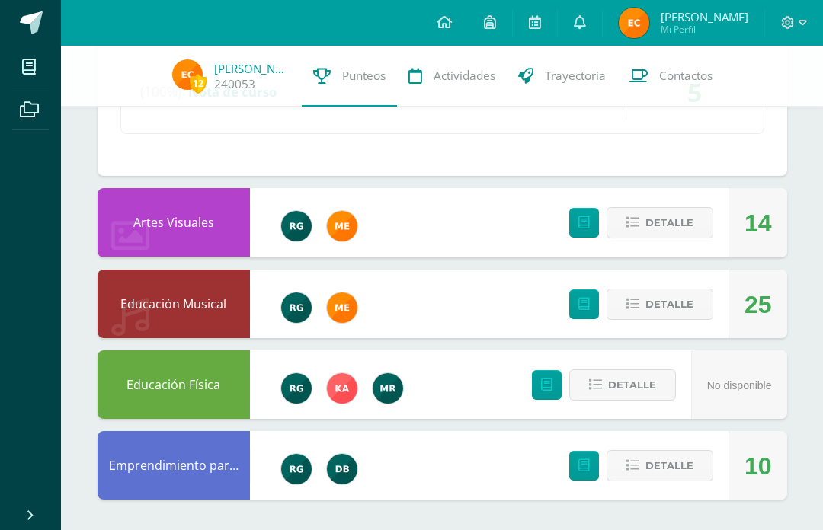
scroll to position [2500, 0]
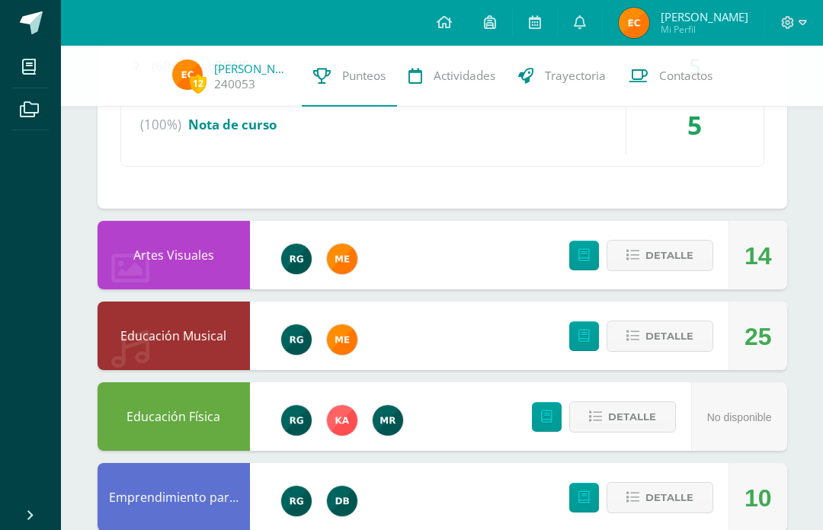
click at [692, 350] on span "Detalle" at bounding box center [669, 336] width 48 height 28
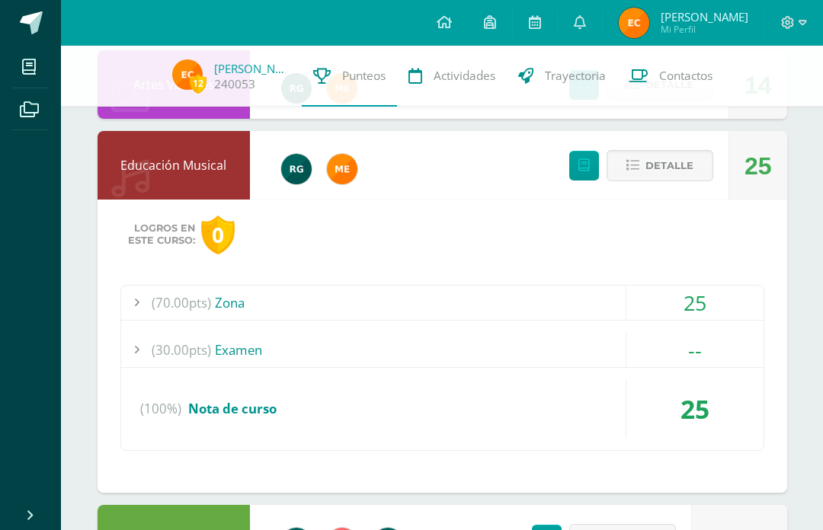
scroll to position [2676, 0]
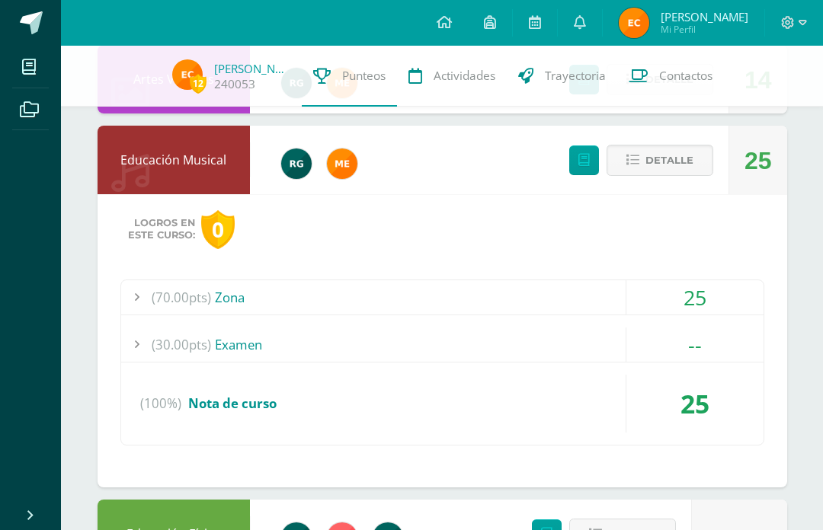
click at [574, 315] on div "(70.00pts) Zona" at bounding box center [442, 297] width 642 height 34
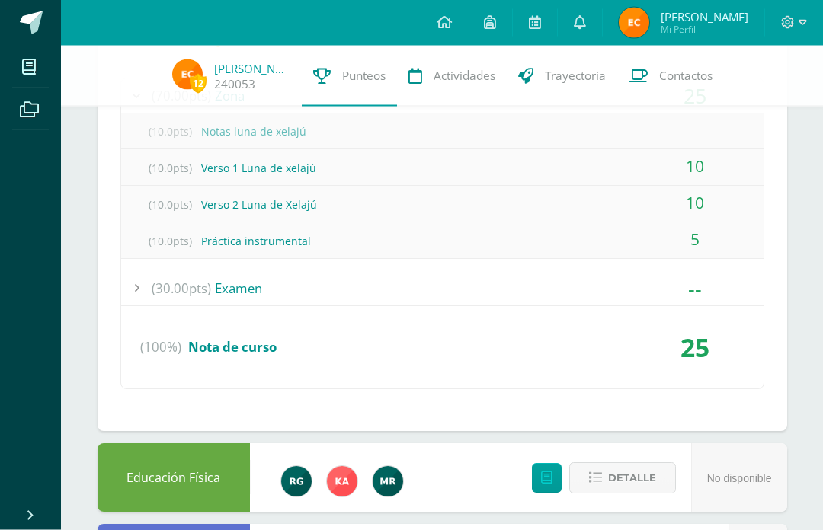
scroll to position [2935, 0]
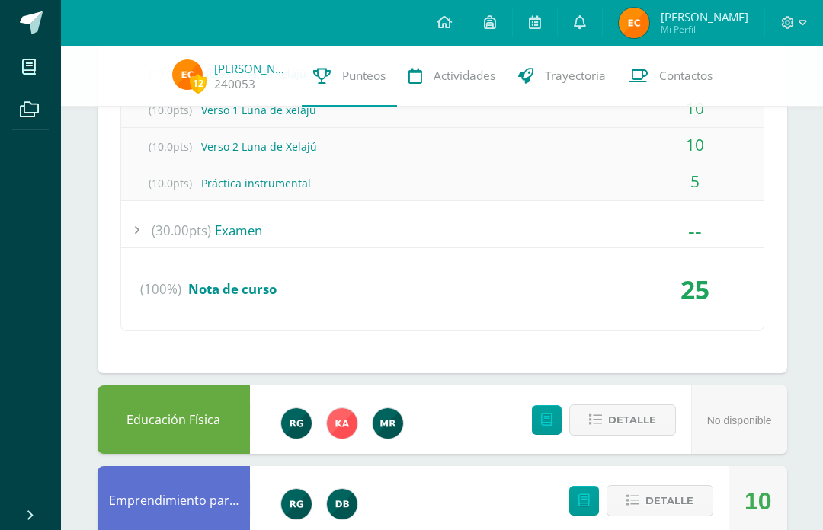
click at [683, 512] on span "Detalle" at bounding box center [669, 501] width 48 height 28
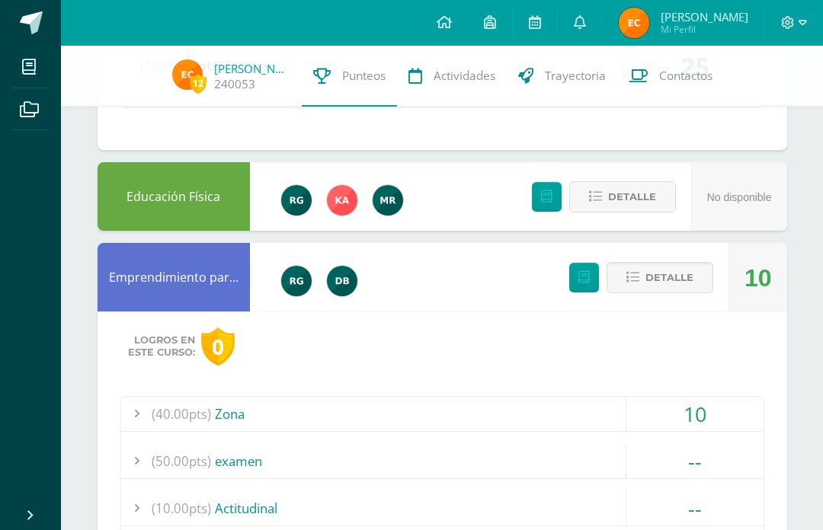
scroll to position [3157, 0]
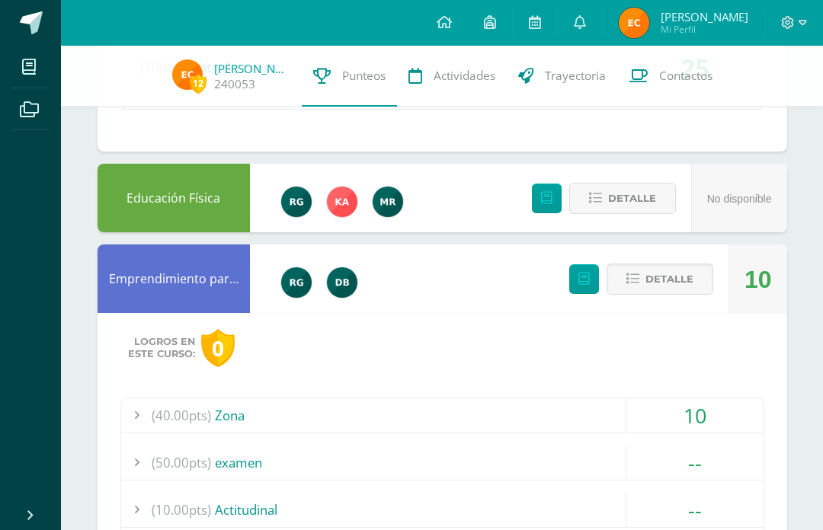
click at [612, 431] on div "(40.00pts) Zona" at bounding box center [442, 415] width 642 height 34
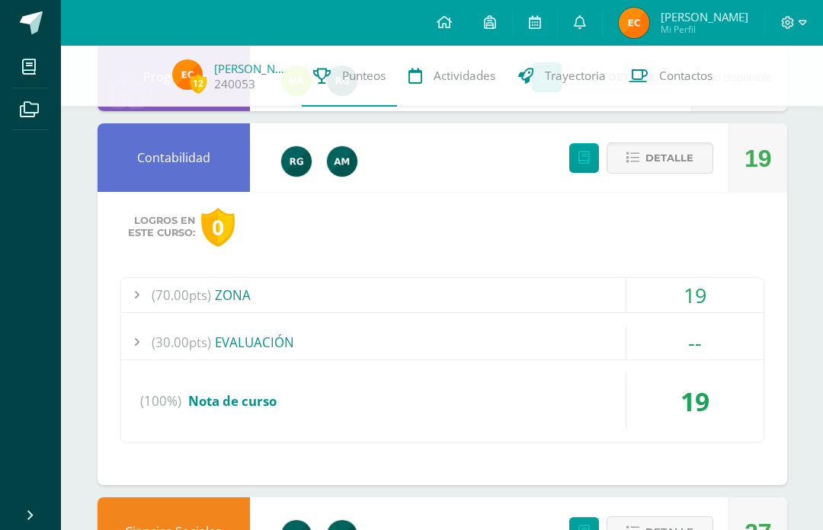
scroll to position [0, 0]
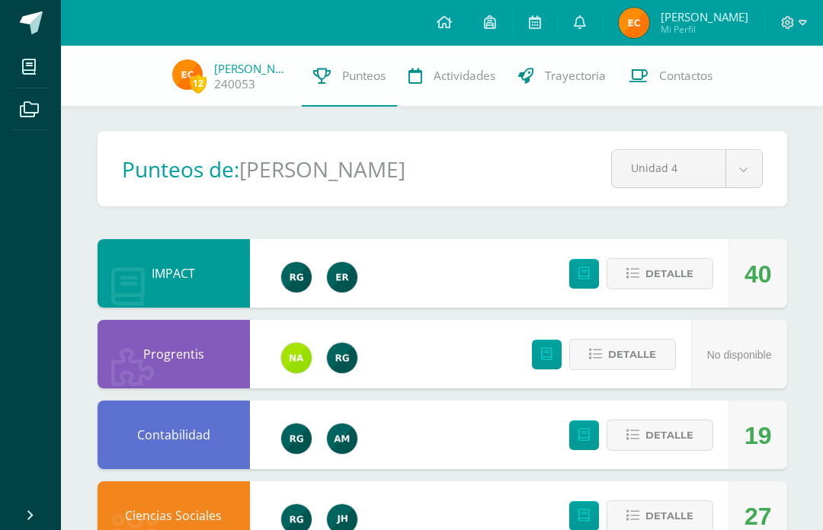
click at [33, 64] on icon at bounding box center [29, 66] width 14 height 15
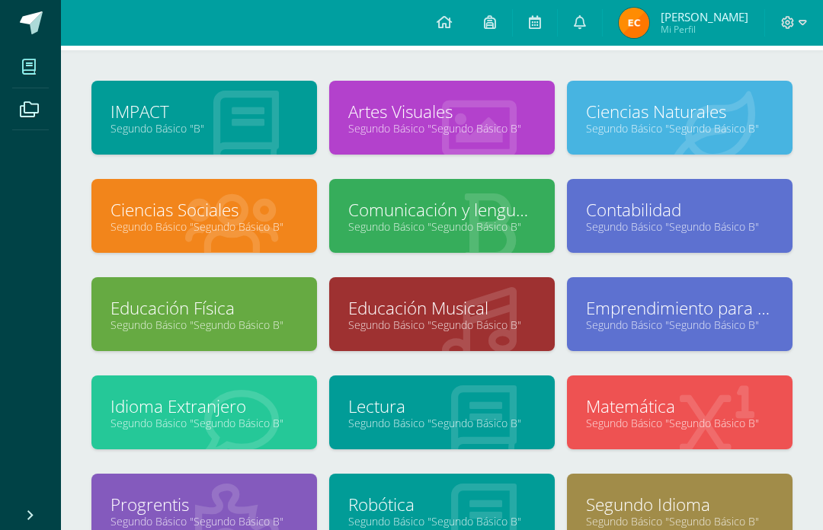
scroll to position [64, 0]
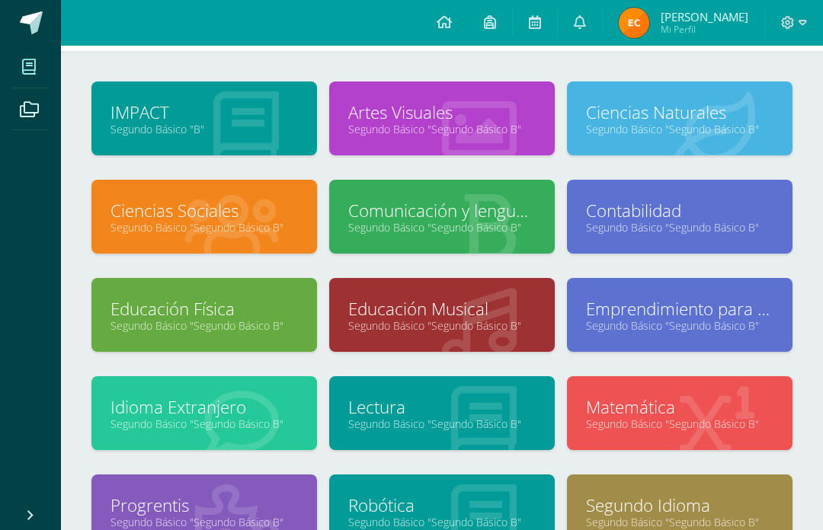
click at [526, 417] on link "Lectura" at bounding box center [441, 407] width 187 height 24
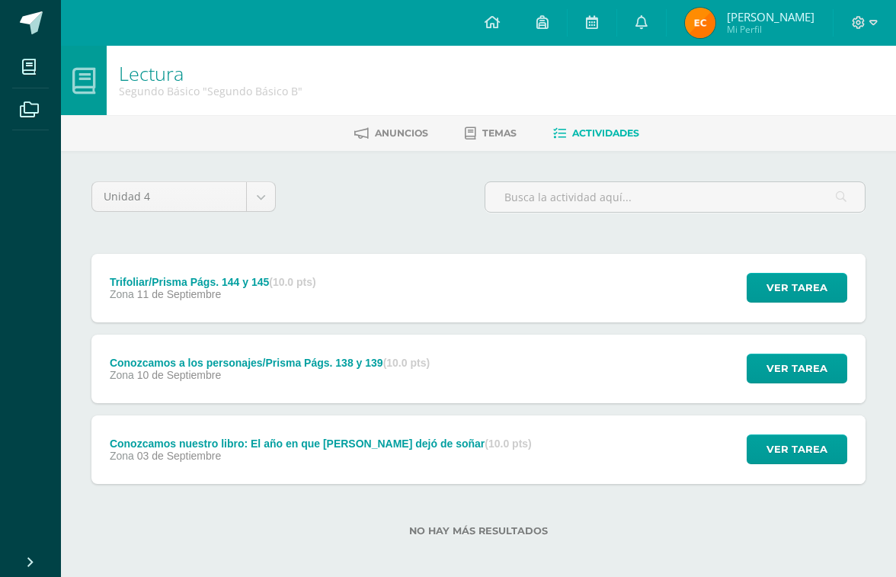
click at [570, 468] on div "Conozcamos nuestro libro: El año en que [PERSON_NAME] dejó de soñar (10.0 pts) …" at bounding box center [478, 449] width 774 height 69
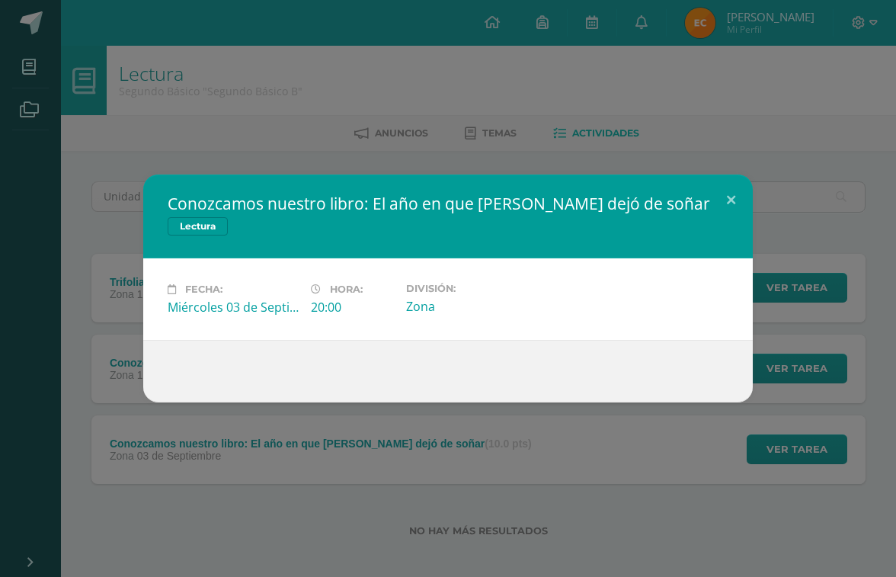
click at [714, 195] on button at bounding box center [730, 200] width 43 height 52
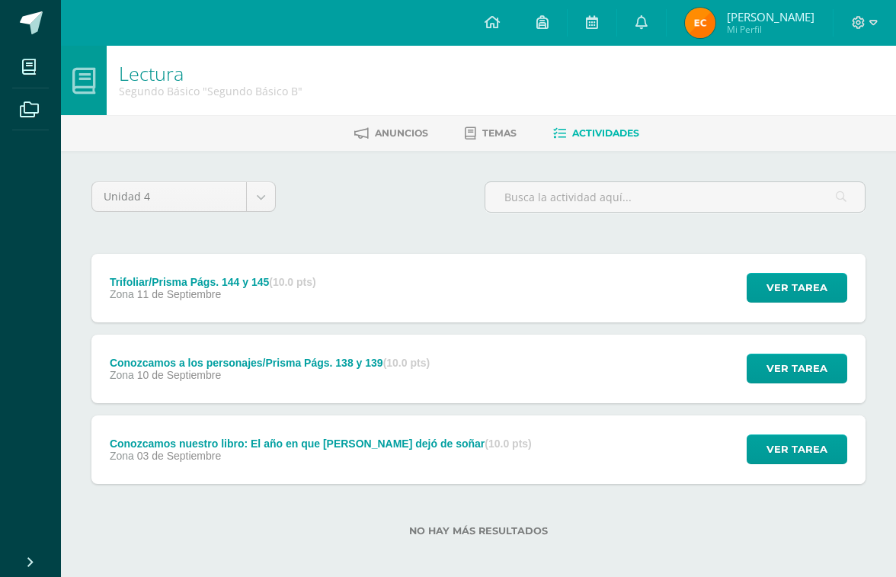
click at [651, 449] on div "Conozcamos nuestro libro: El año en que [PERSON_NAME] dejó de soñar (10.0 pts) …" at bounding box center [478, 449] width 774 height 69
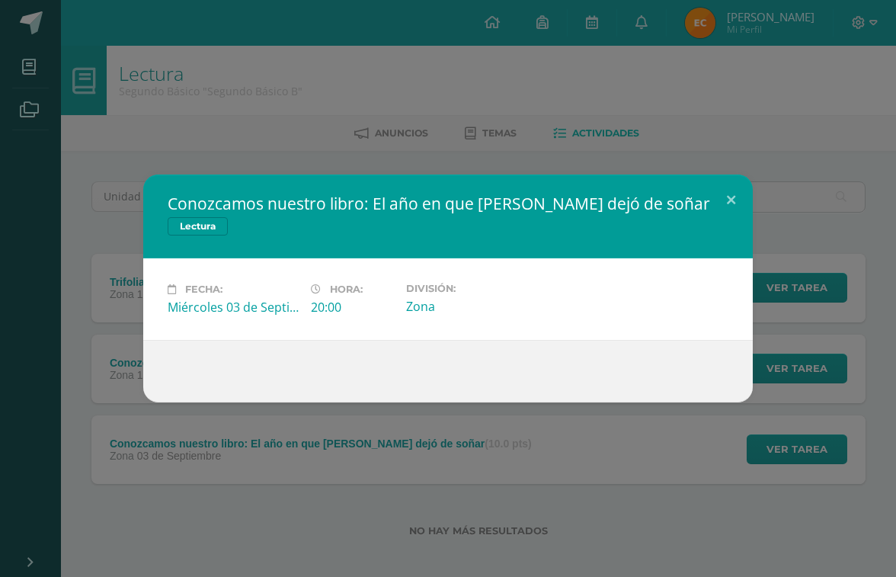
click at [739, 200] on button at bounding box center [730, 200] width 43 height 52
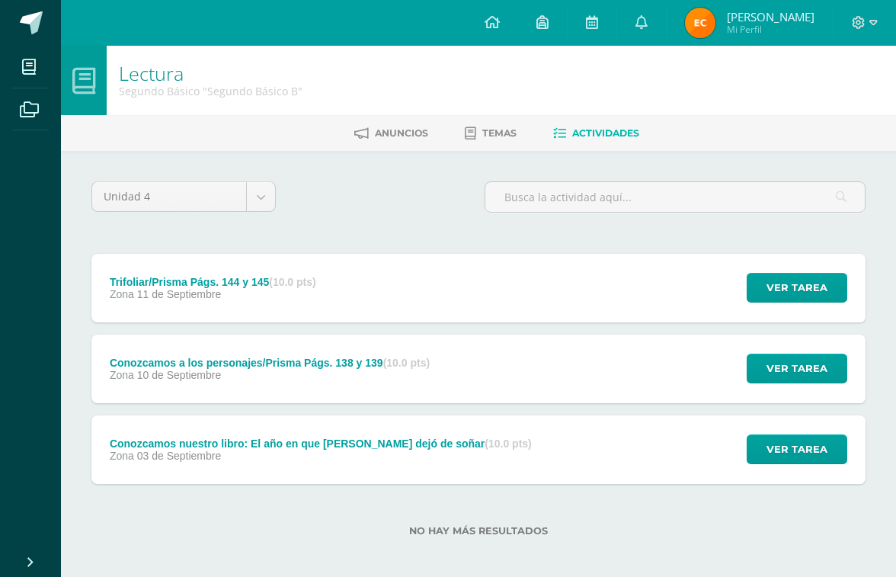
click at [551, 381] on div "Conozcamos a los personajes/Prisma Págs. 138 y 139 (10.0 pts) Zona [DATE] Ver t…" at bounding box center [478, 368] width 774 height 69
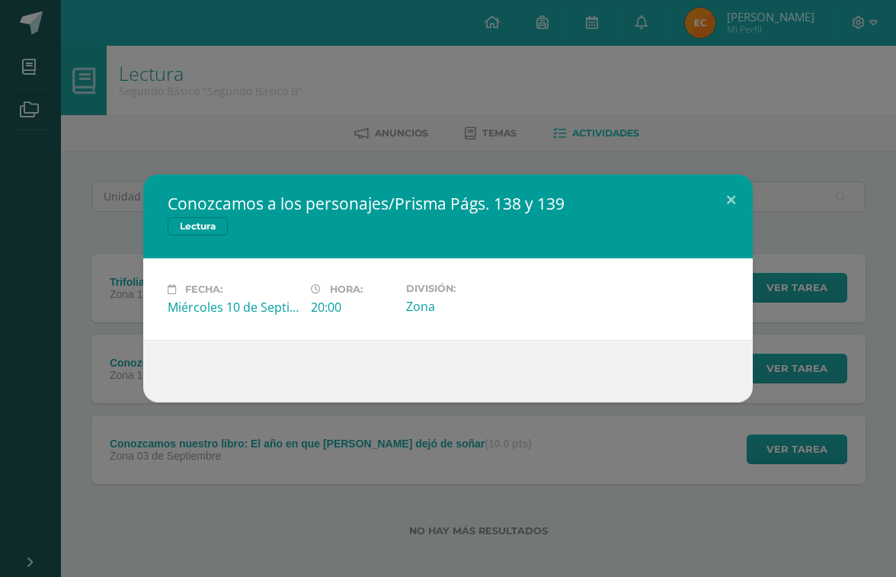
click at [743, 174] on div "Conozcamos a los personajes/Prisma Págs. 138 y 139 Lectura Fecha: [DATE] Hora: …" at bounding box center [448, 288] width 884 height 228
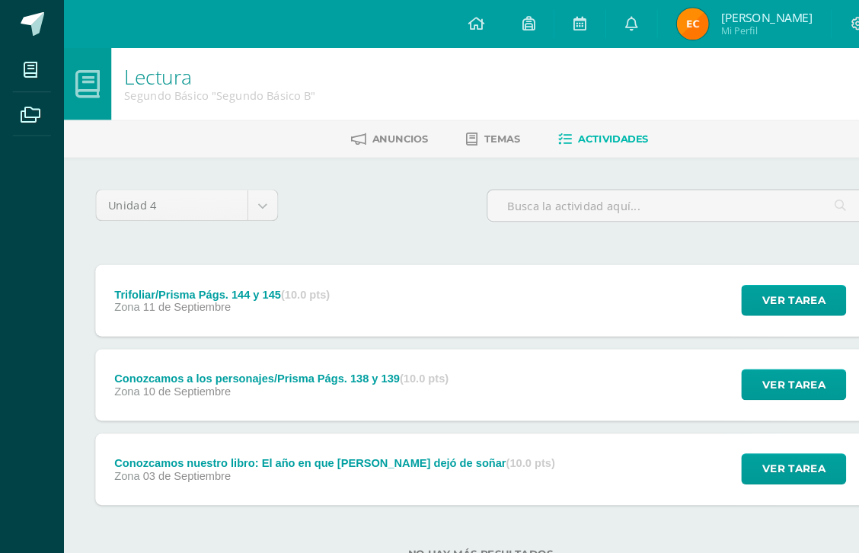
click at [148, 303] on div "Trifoliar/Prisma Págs. 144 y 145 (10.0 pts) Zona [DATE]" at bounding box center [212, 288] width 243 height 69
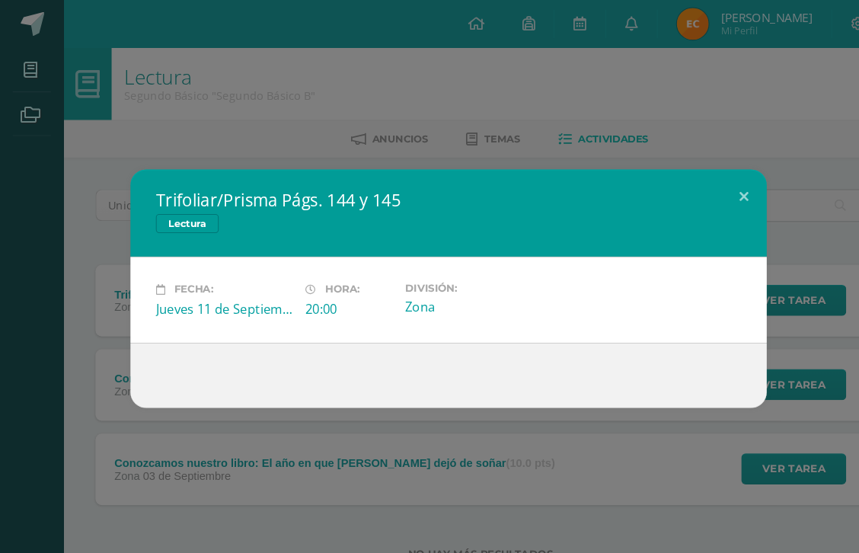
click at [691, 173] on button at bounding box center [712, 188] width 43 height 52
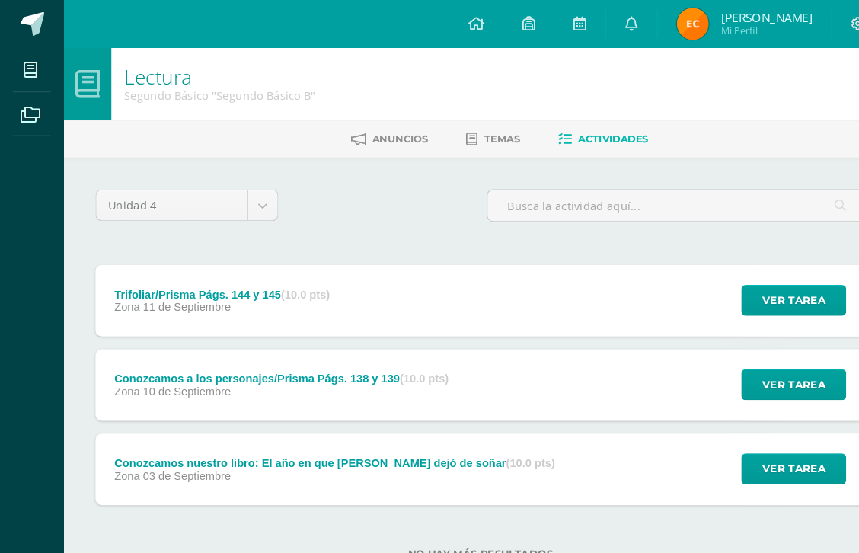
click at [580, 26] on link at bounding box center [604, 23] width 49 height 46
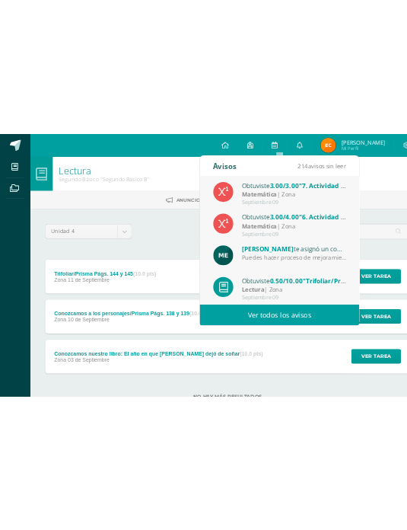
scroll to position [82, 0]
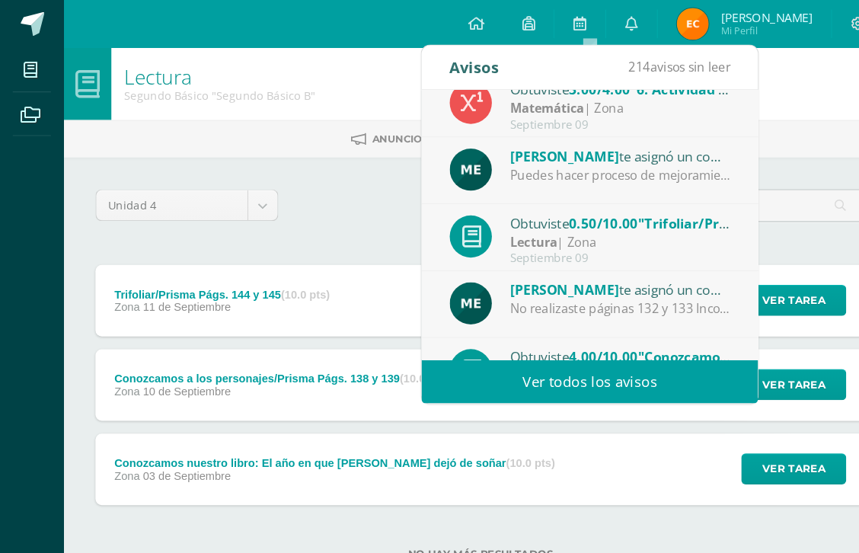
click at [522, 244] on div "Septiembre 09" at bounding box center [594, 247] width 212 height 13
